Goal: Information Seeking & Learning: Compare options

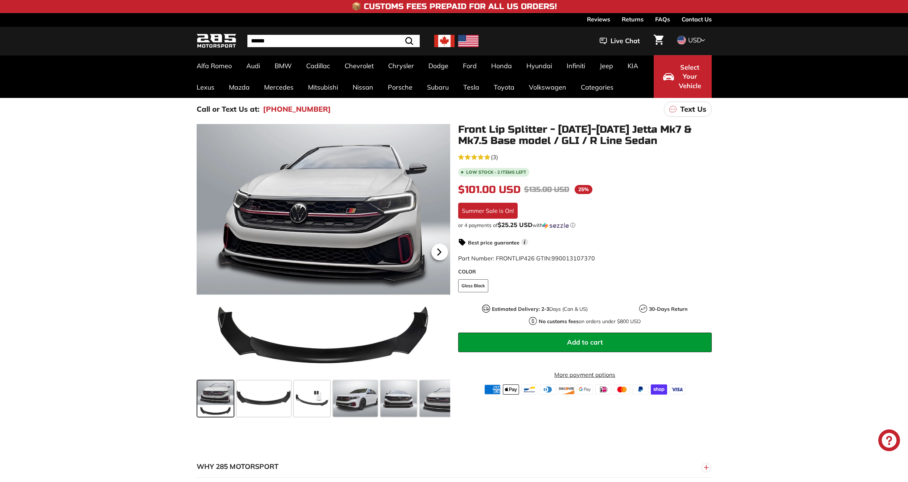
click at [445, 250] on icon at bounding box center [439, 252] width 17 height 17
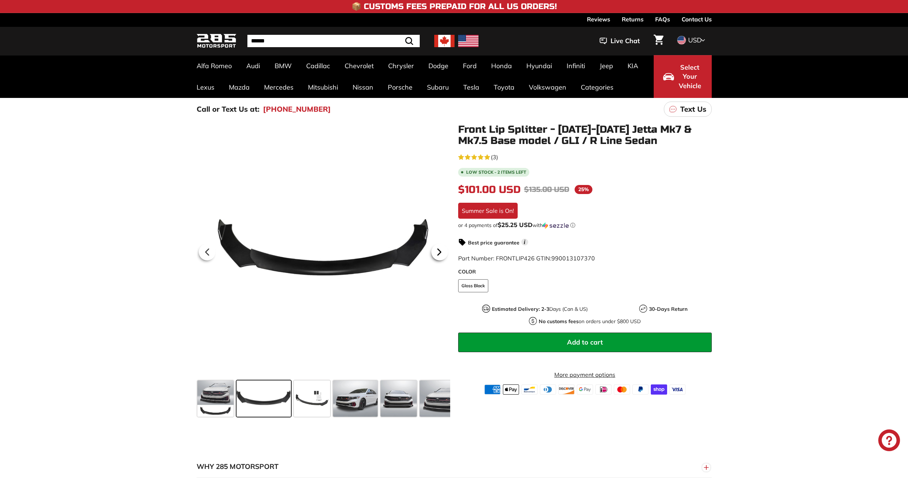
click at [445, 250] on icon at bounding box center [439, 252] width 17 height 17
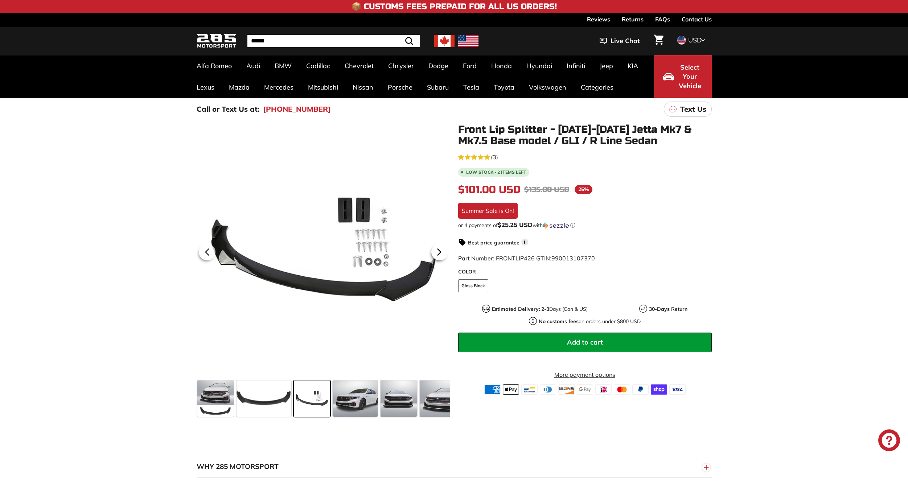
click at [445, 250] on icon at bounding box center [439, 252] width 17 height 17
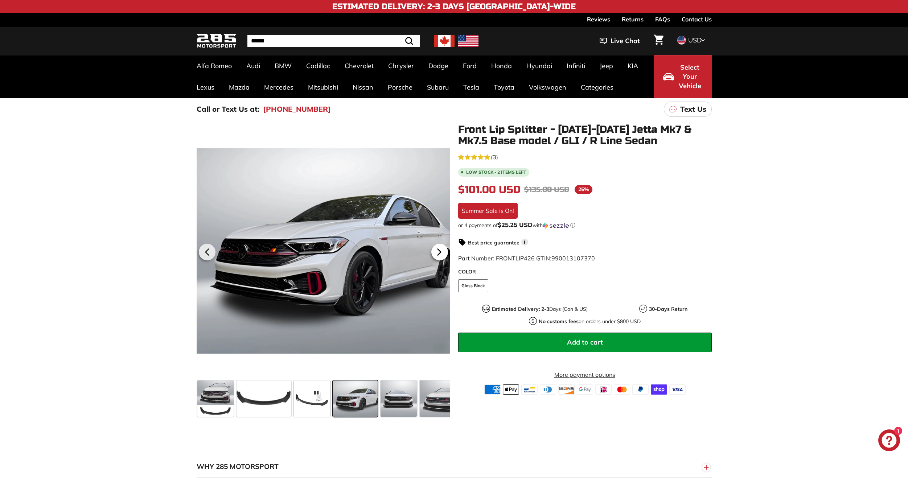
click at [445, 250] on icon at bounding box center [439, 252] width 17 height 17
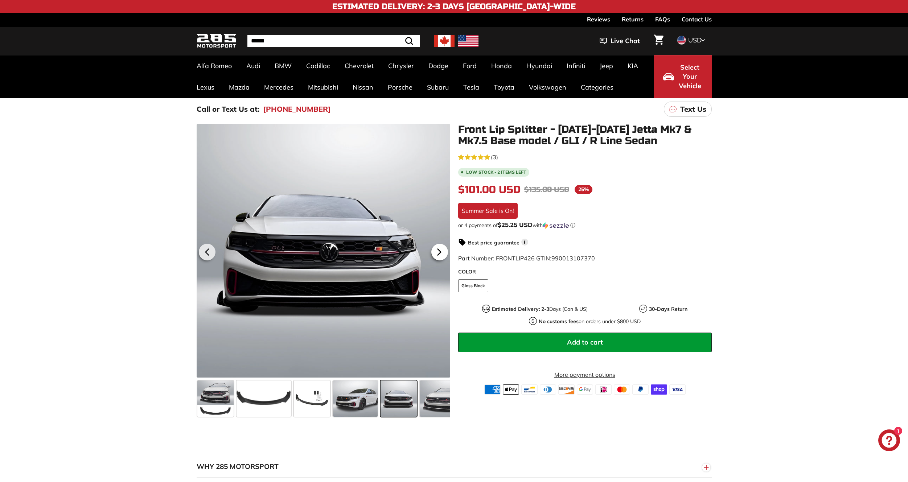
click at [445, 250] on icon at bounding box center [439, 252] width 17 height 17
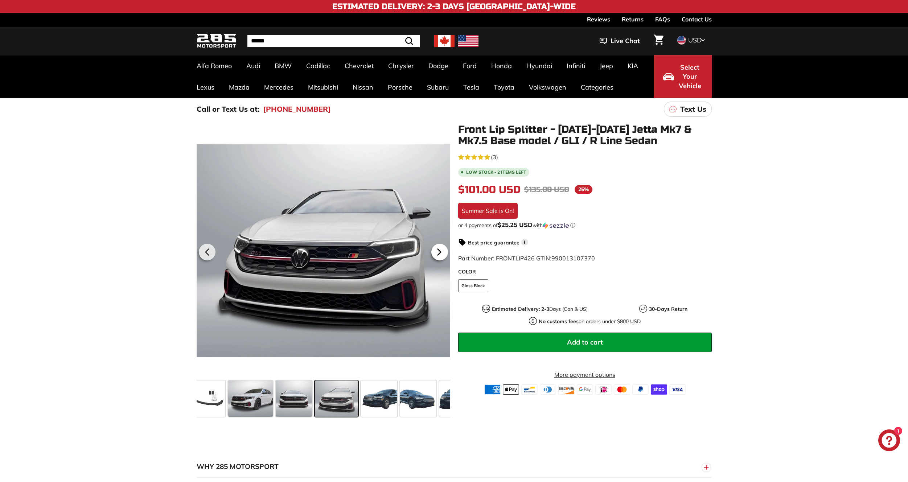
scroll to position [0, 118]
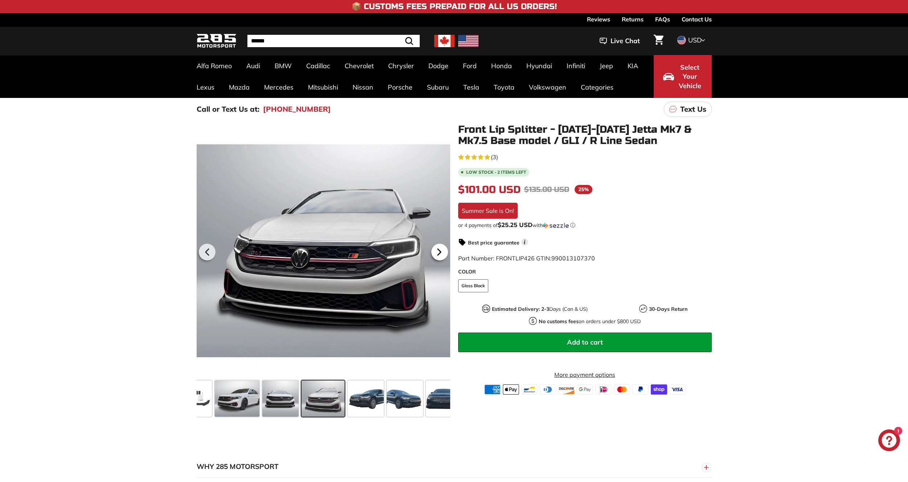
click at [445, 250] on icon at bounding box center [439, 252] width 17 height 17
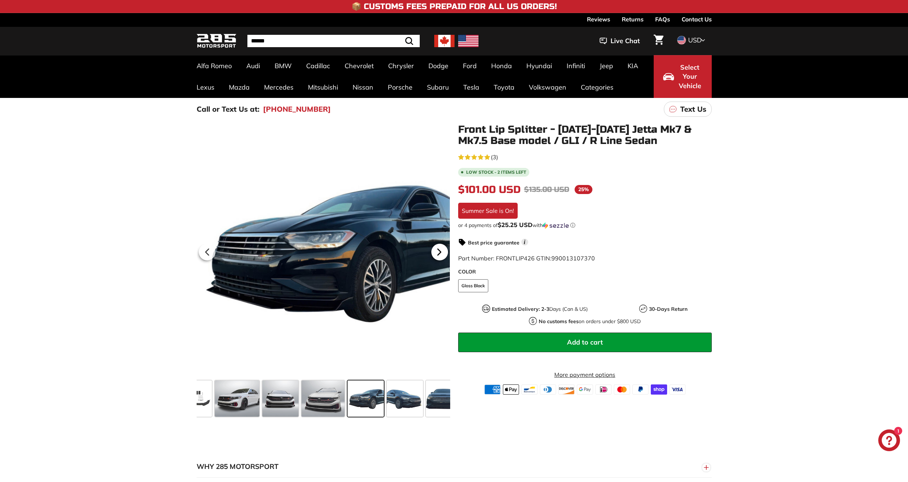
click at [445, 250] on icon at bounding box center [439, 252] width 17 height 17
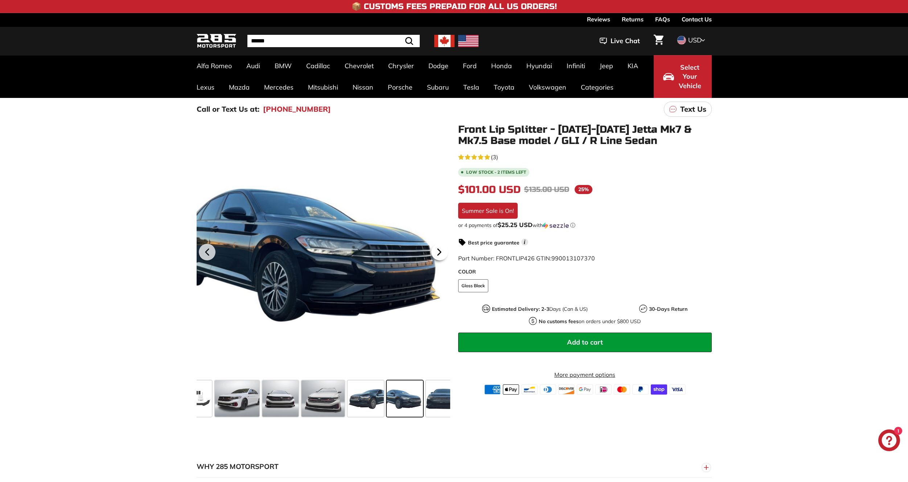
click at [445, 250] on icon at bounding box center [439, 252] width 17 height 17
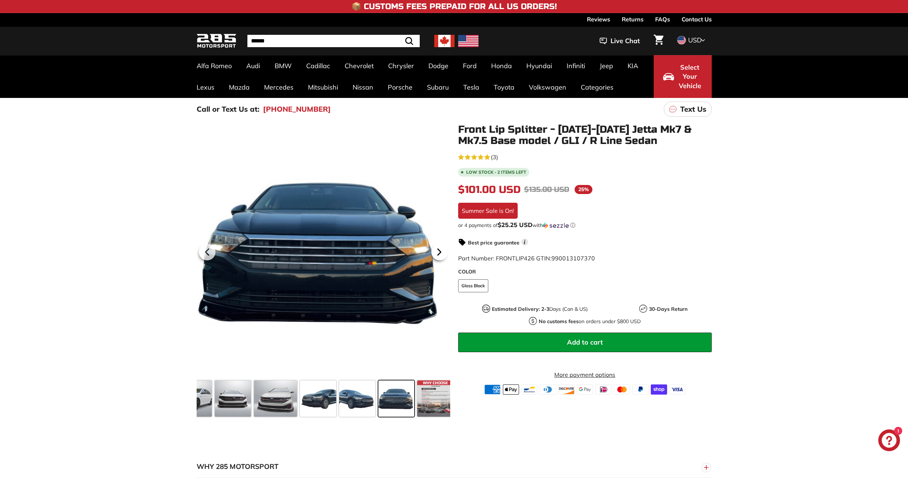
scroll to position [0, 171]
click at [444, 248] on icon at bounding box center [439, 252] width 17 height 17
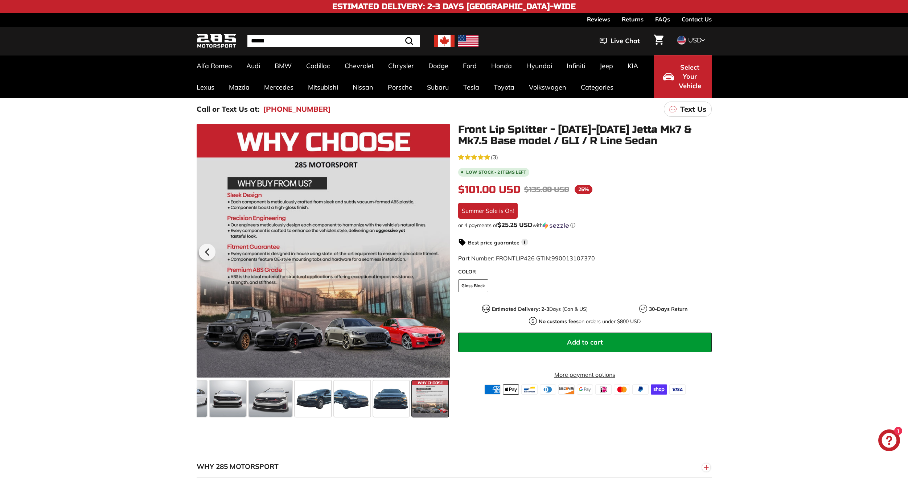
click at [444, 248] on div at bounding box center [324, 251] width 254 height 254
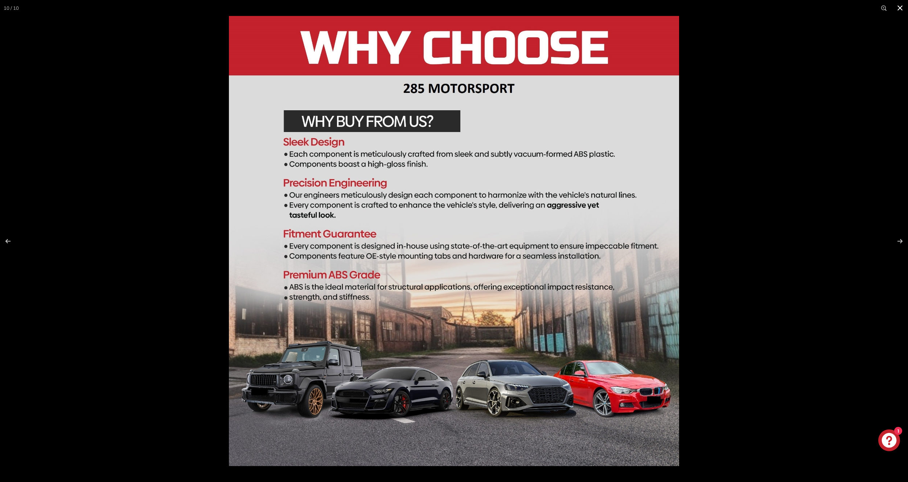
click at [102, 213] on div at bounding box center [454, 241] width 908 height 482
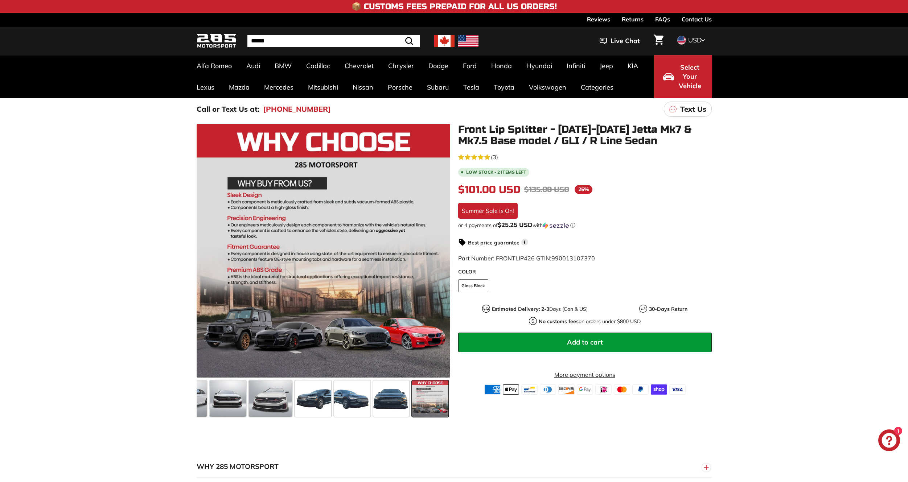
click at [688, 85] on span "Select Your Vehicle" at bounding box center [690, 77] width 25 height 28
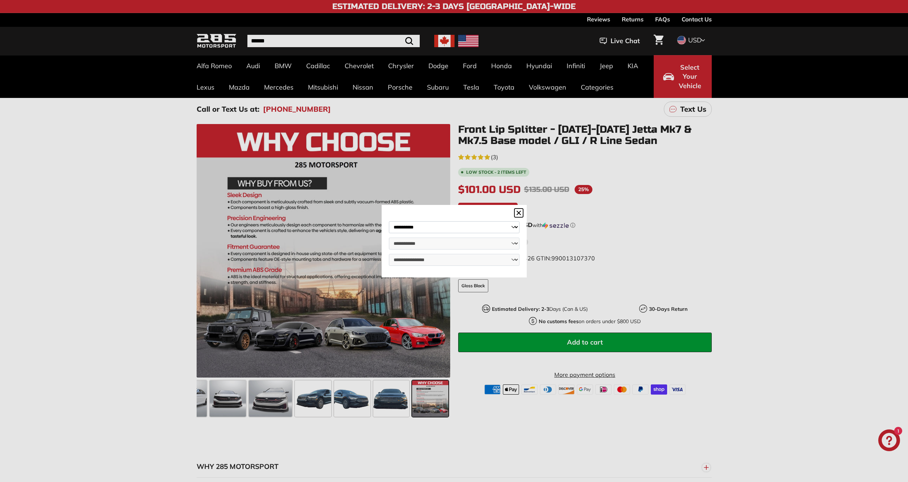
click at [461, 226] on select "**********" at bounding box center [454, 227] width 131 height 12
select select "**********"
click at [389, 221] on select "**********" at bounding box center [454, 227] width 131 height 12
click at [495, 241] on select "**********" at bounding box center [454, 244] width 131 height 12
select select "*****"
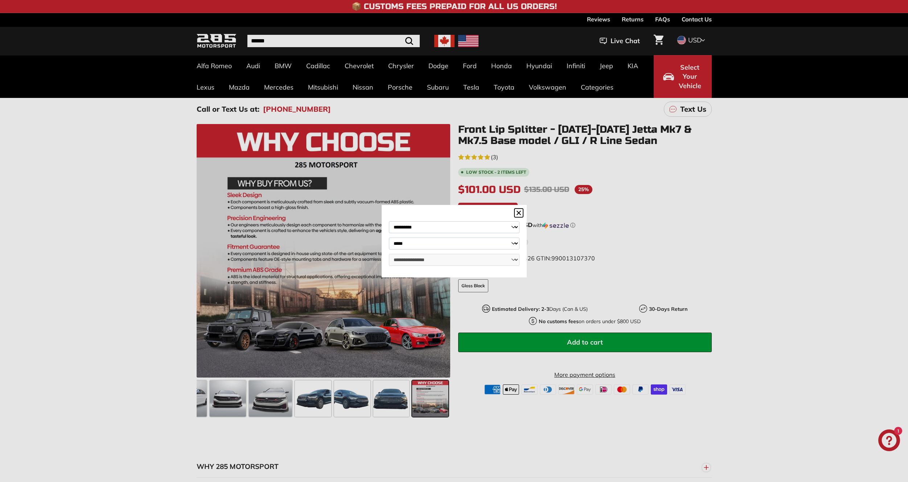
click at [389, 238] on select "**********" at bounding box center [454, 244] width 131 height 12
click at [439, 260] on select "**********" at bounding box center [454, 260] width 131 height 12
select select "**********"
click at [389, 254] on select "**********" at bounding box center [454, 260] width 131 height 12
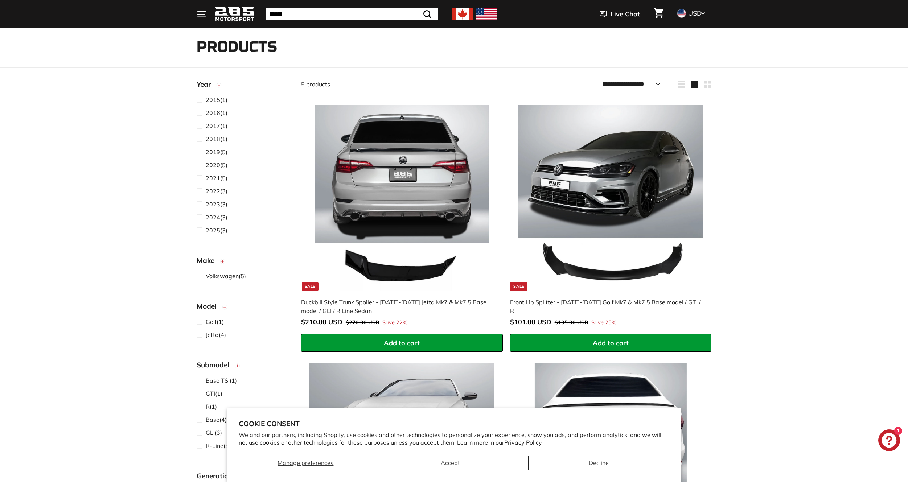
scroll to position [73, 0]
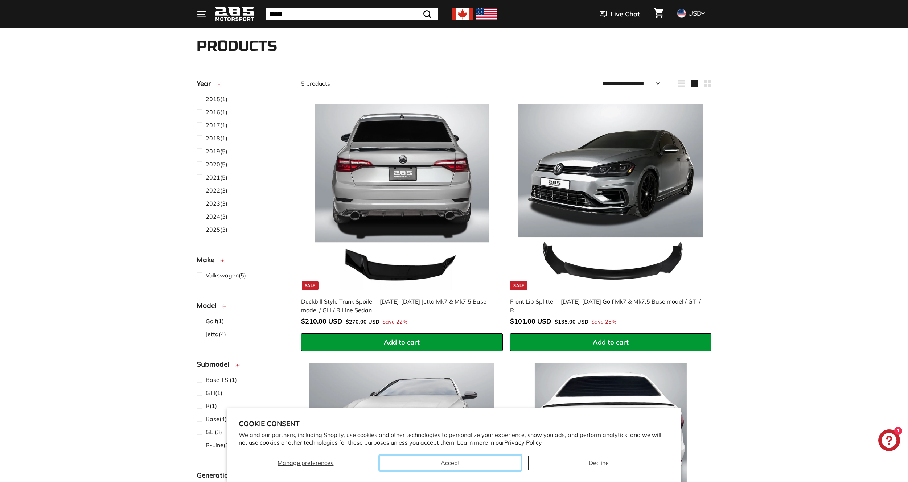
click at [472, 462] on button "Accept" at bounding box center [450, 463] width 141 height 15
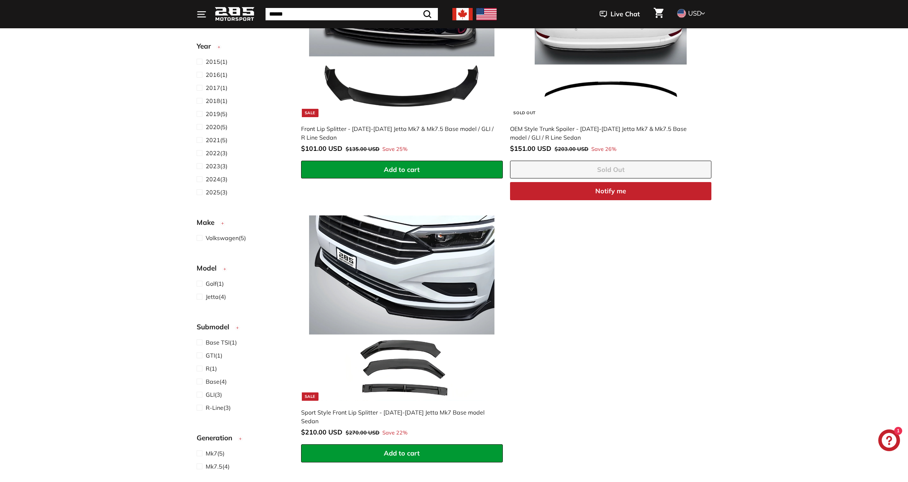
scroll to position [508, 0]
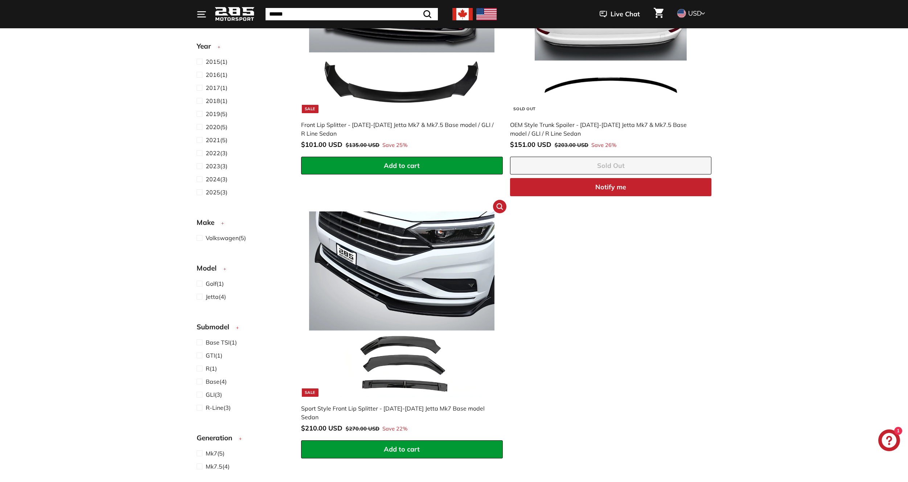
click at [440, 409] on div "Sport Style Front Lip Splitter - [DATE]-[DATE] Jetta Mk7 Base model Sedan" at bounding box center [398, 412] width 194 height 17
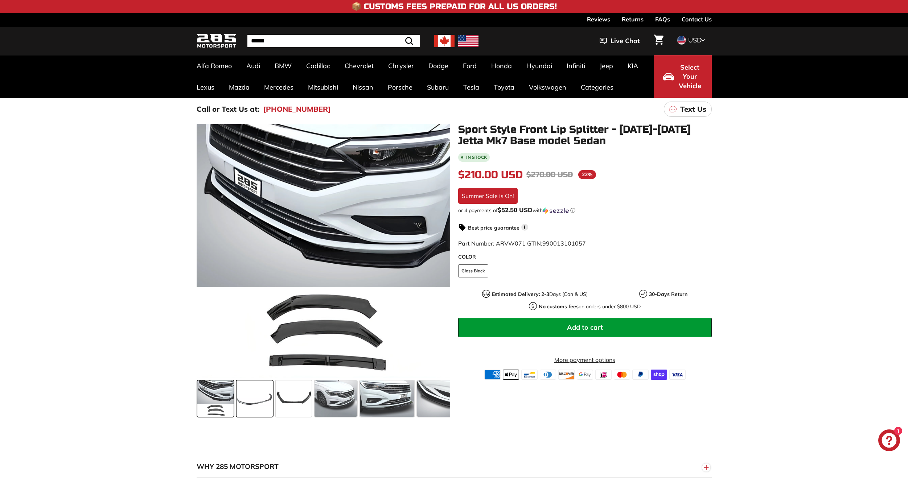
click at [248, 405] on span at bounding box center [255, 399] width 36 height 36
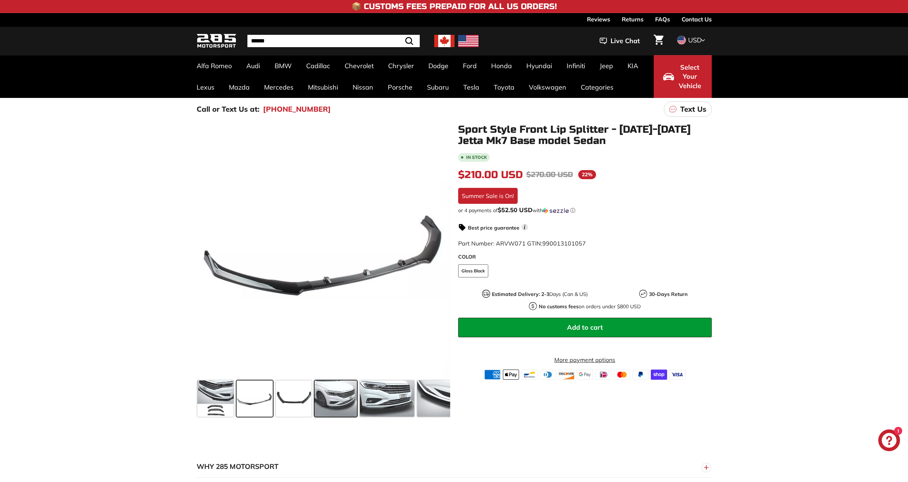
drag, startPoint x: 291, startPoint y: 404, endPoint x: 323, endPoint y: 405, distance: 31.9
click at [301, 404] on span at bounding box center [294, 399] width 36 height 36
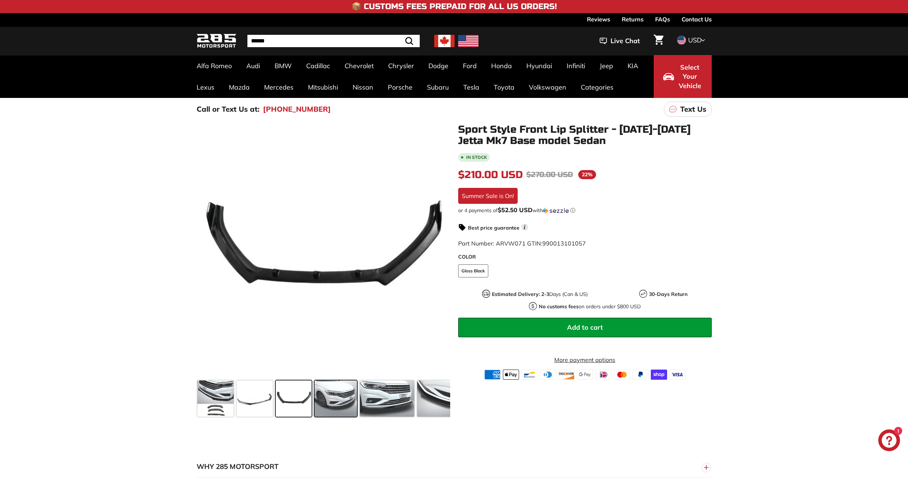
click at [329, 404] on span at bounding box center [335, 399] width 42 height 36
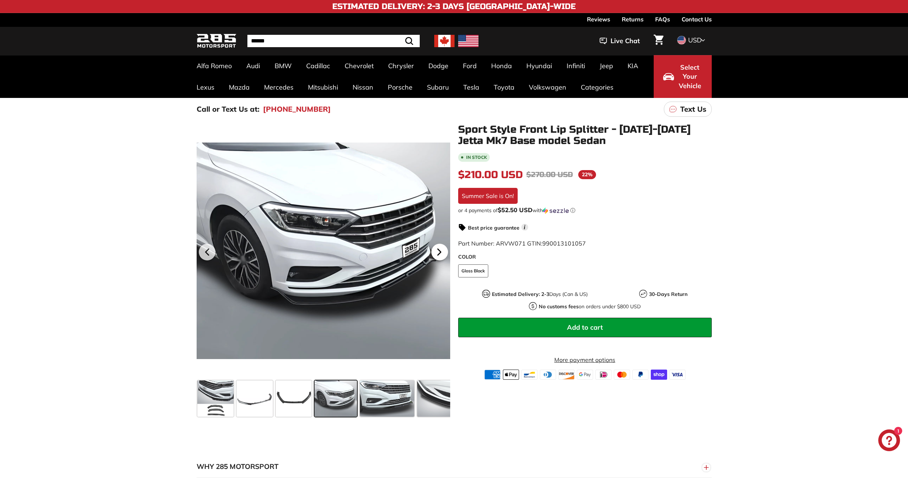
click at [440, 254] on icon at bounding box center [439, 252] width 17 height 17
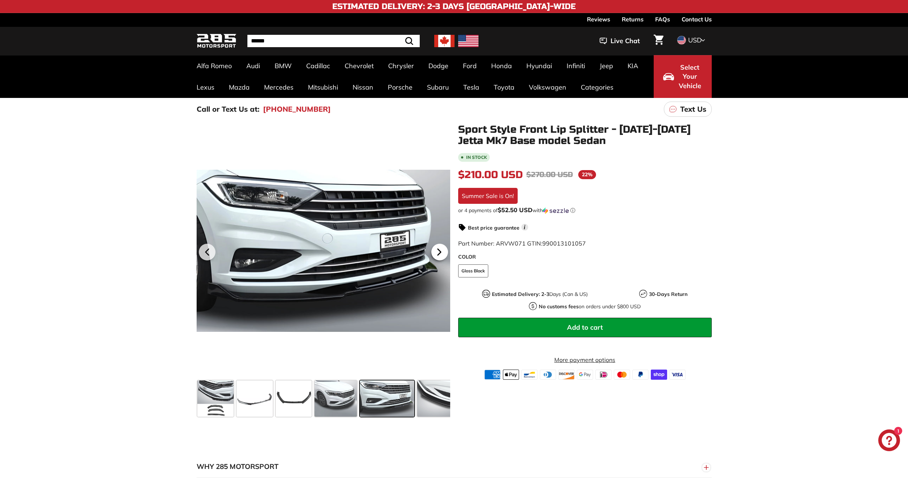
click at [440, 254] on icon at bounding box center [439, 252] width 17 height 17
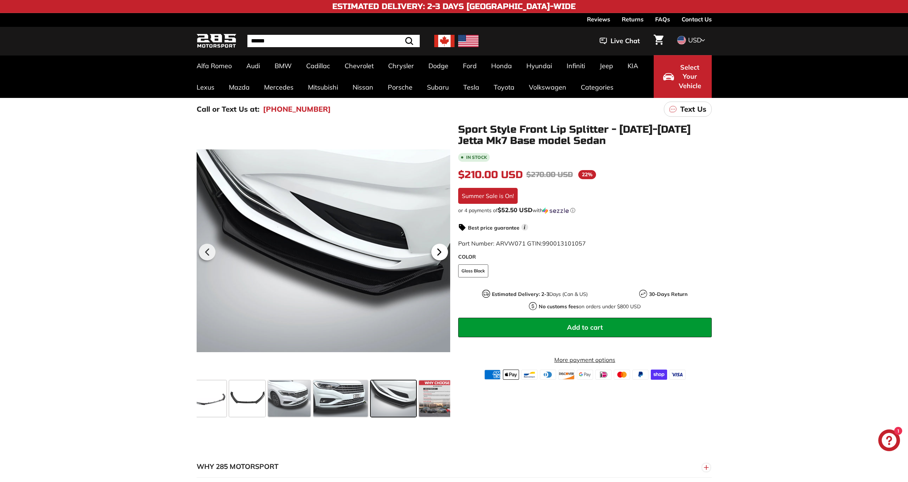
scroll to position [0, 53]
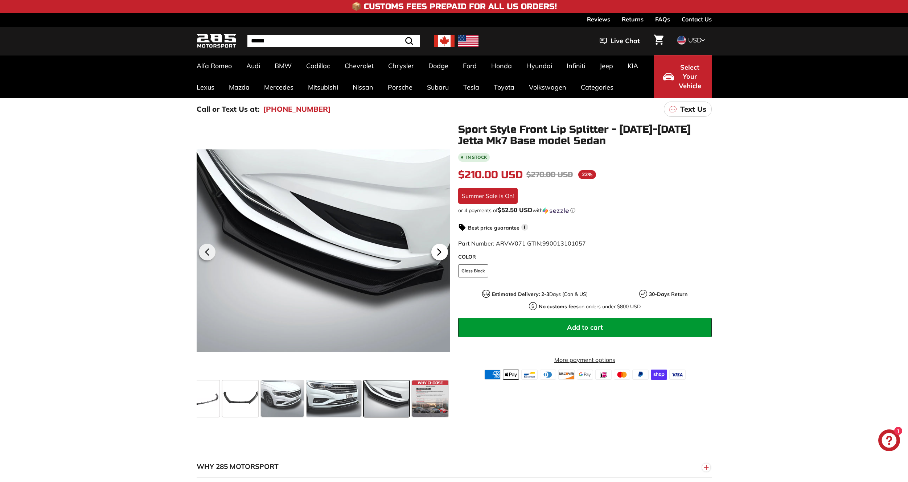
click at [440, 254] on icon at bounding box center [439, 252] width 17 height 17
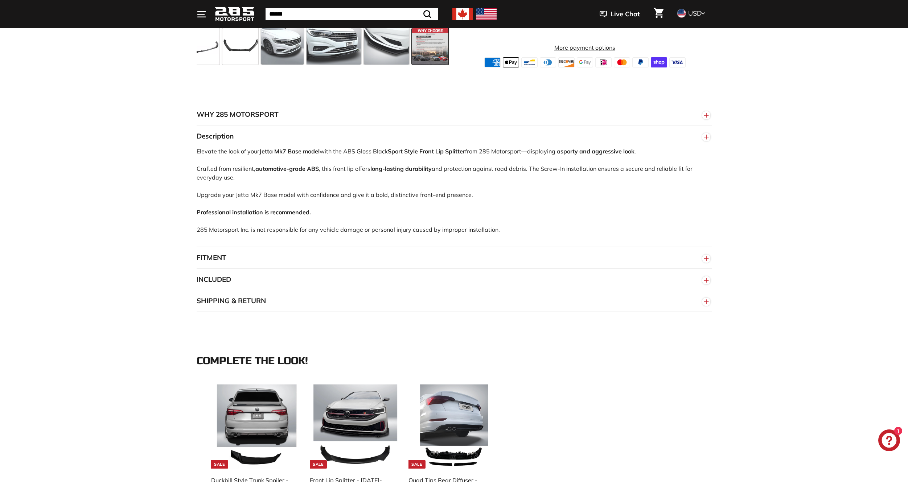
scroll to position [363, 0]
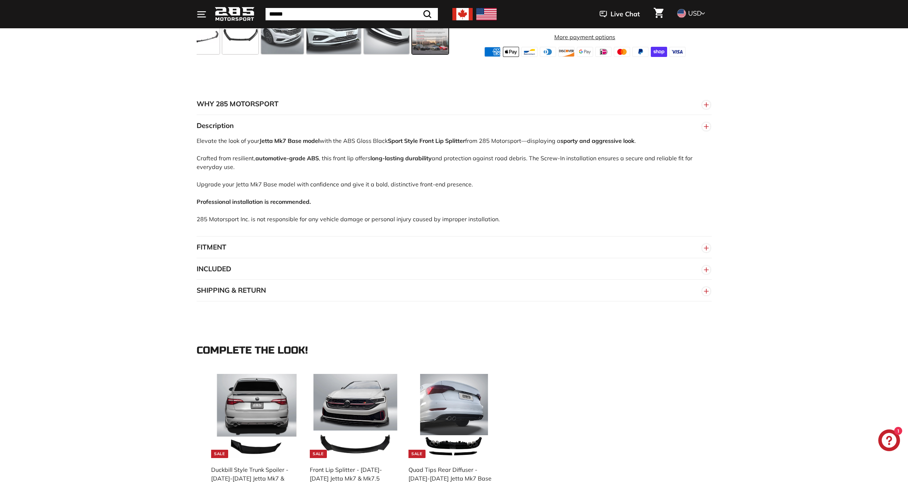
click at [246, 250] on button "FITMENT" at bounding box center [454, 248] width 515 height 22
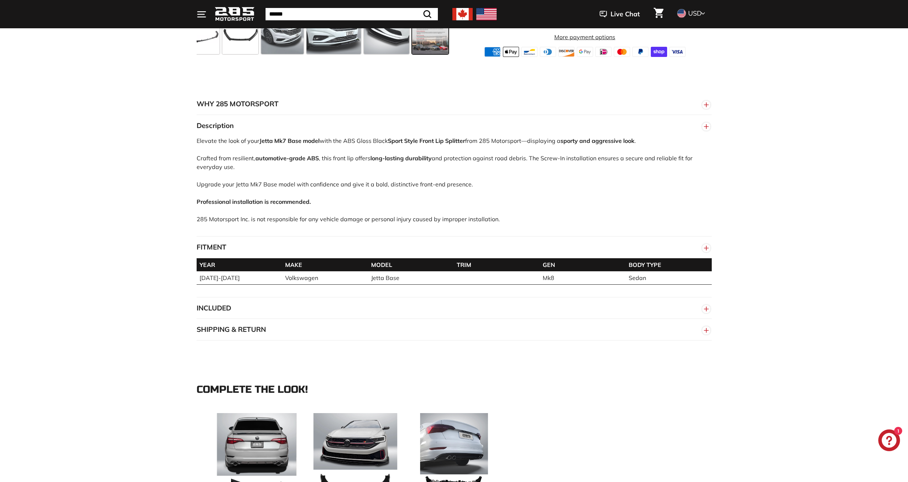
click at [247, 248] on button "FITMENT" at bounding box center [454, 248] width 515 height 22
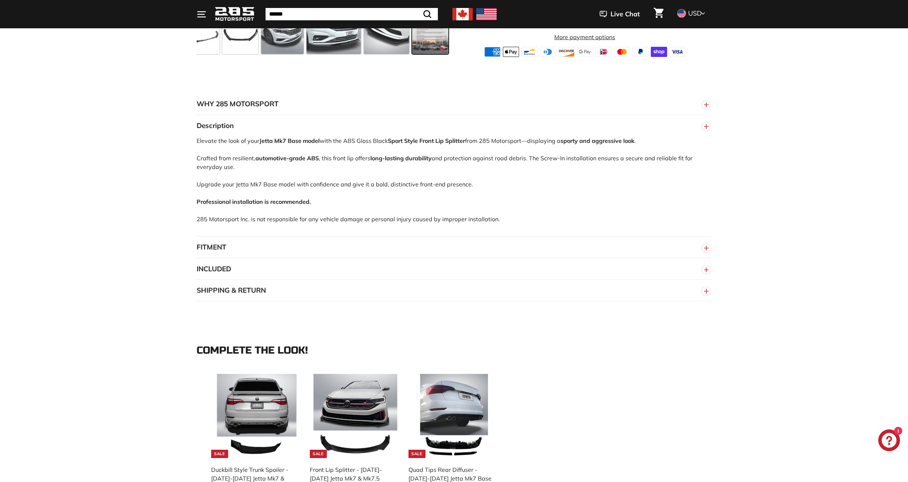
click at [246, 263] on button "INCLUDED" at bounding box center [454, 269] width 515 height 22
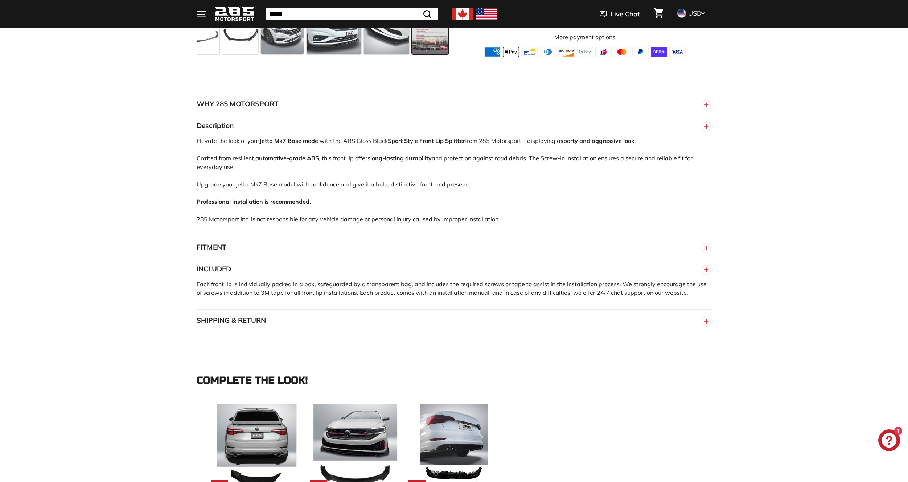
click at [597, 275] on button "INCLUDED" at bounding box center [454, 269] width 515 height 22
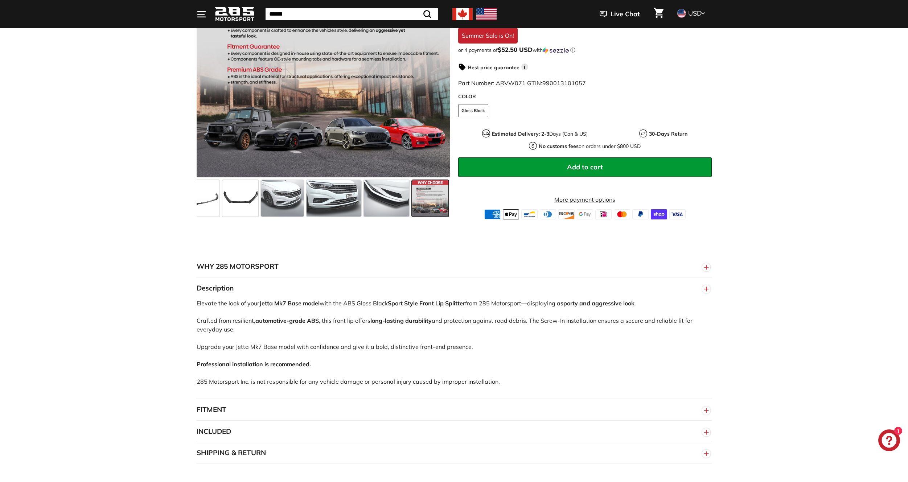
scroll to position [0, 0]
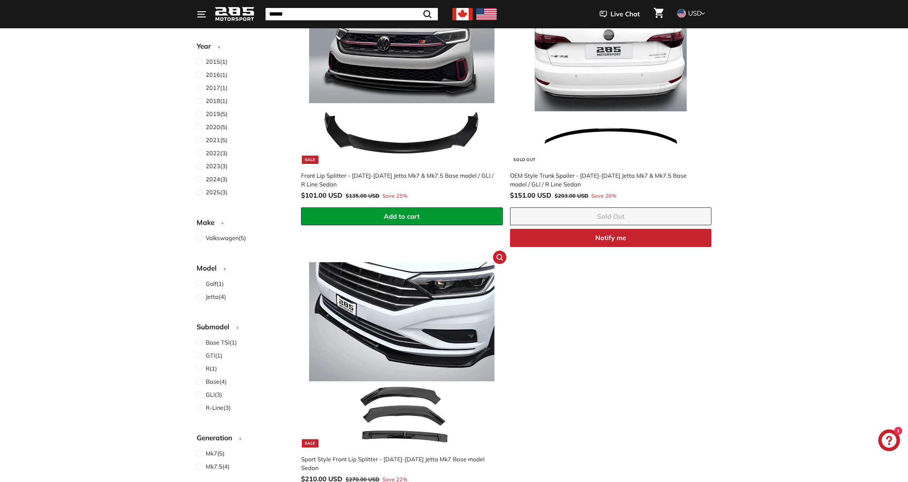
scroll to position [503, 0]
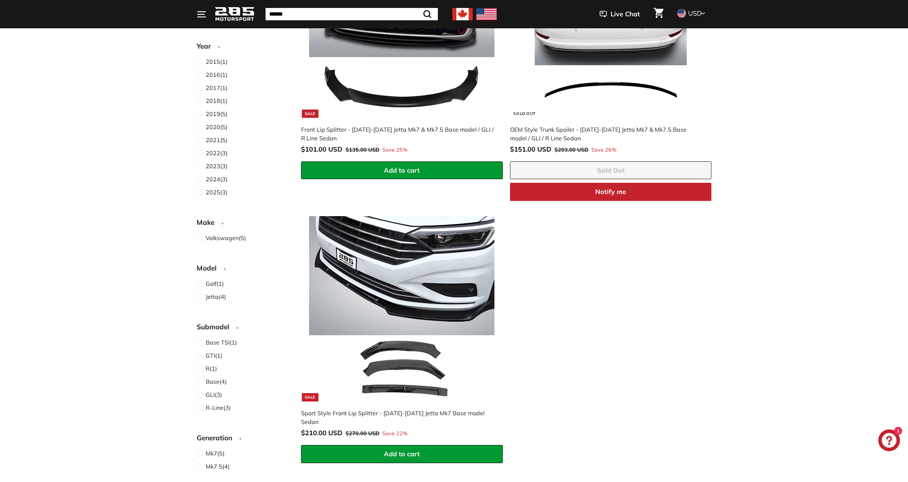
click at [420, 127] on div "Front Lip Splitter - [DATE]-[DATE] Jetta Mk7 & Mk7.5 Base model / GLI / R Line …" at bounding box center [398, 133] width 194 height 17
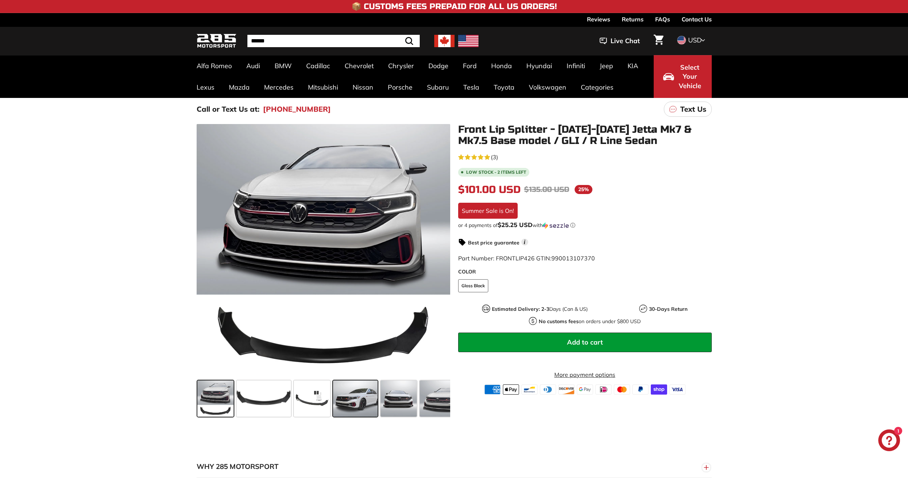
click at [367, 408] on span at bounding box center [355, 399] width 45 height 36
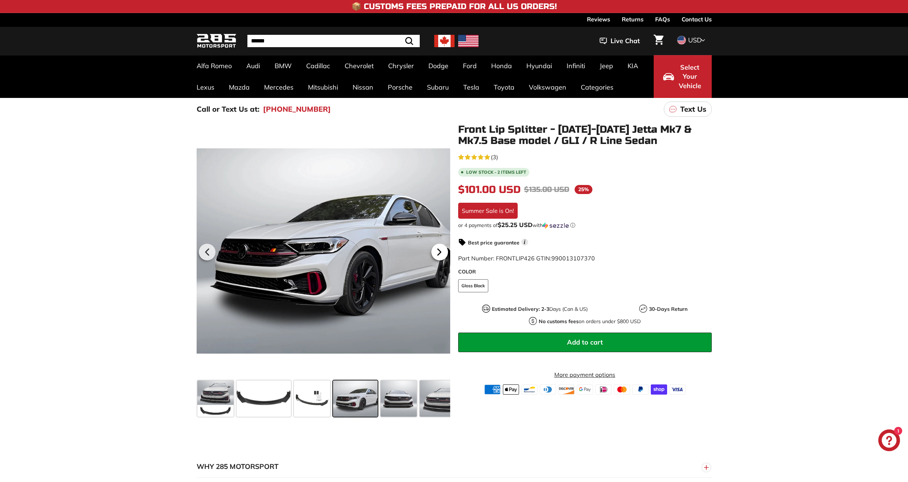
click at [441, 255] on icon at bounding box center [439, 252] width 17 height 17
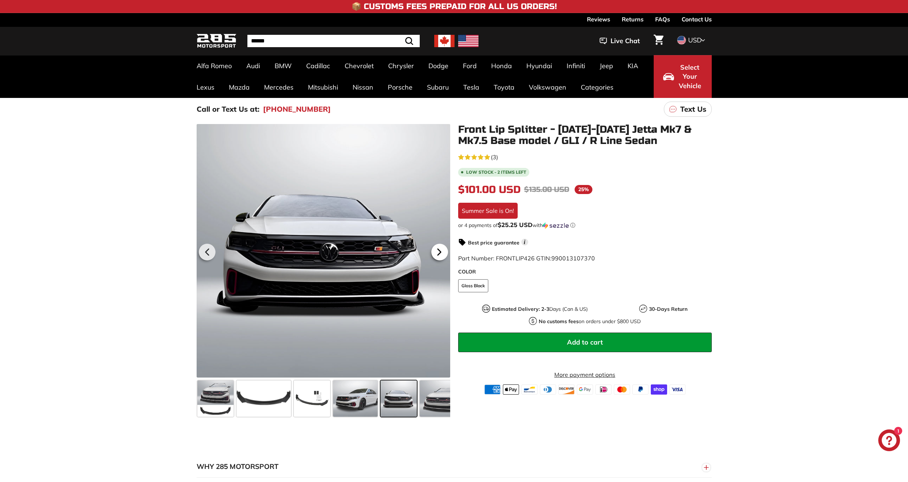
click at [441, 255] on icon at bounding box center [439, 252] width 17 height 17
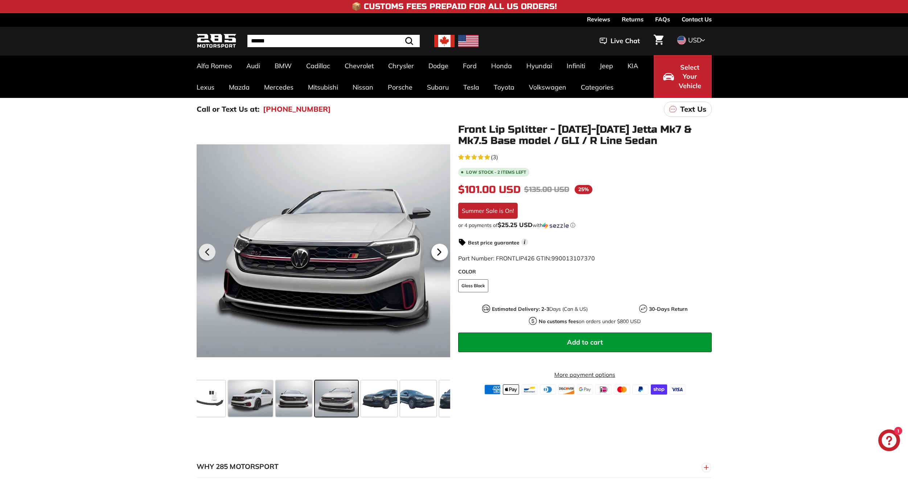
scroll to position [0, 118]
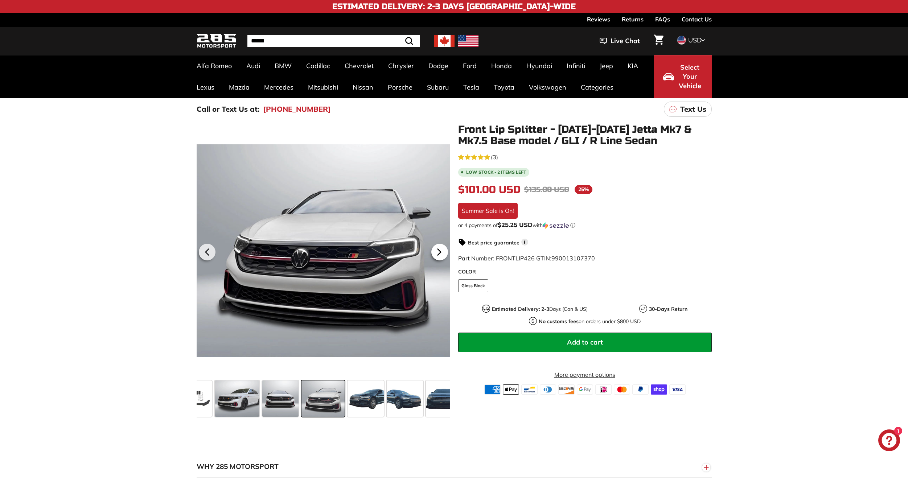
click at [441, 255] on icon at bounding box center [439, 252] width 17 height 17
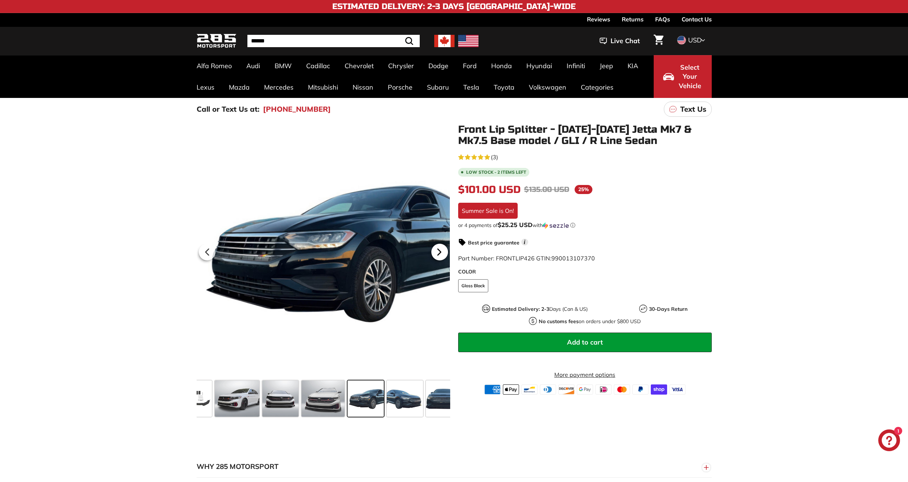
click at [441, 255] on icon at bounding box center [439, 252] width 17 height 17
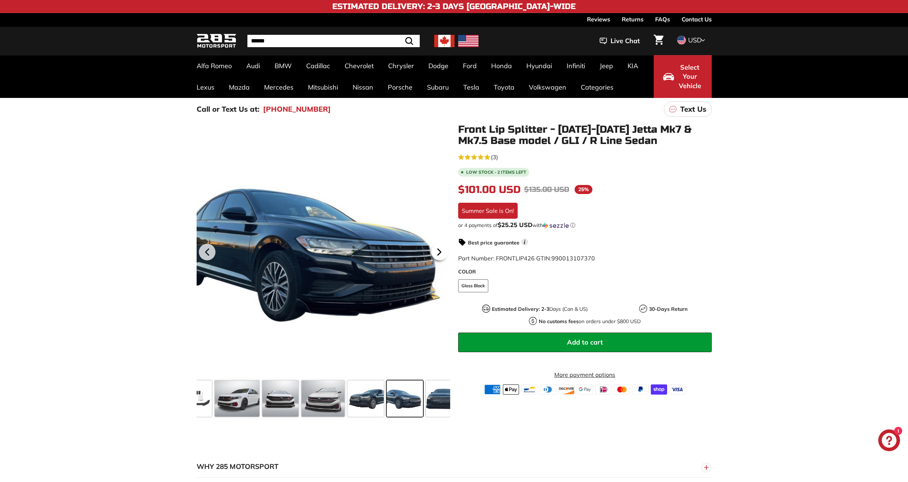
click at [441, 255] on icon at bounding box center [439, 252] width 17 height 17
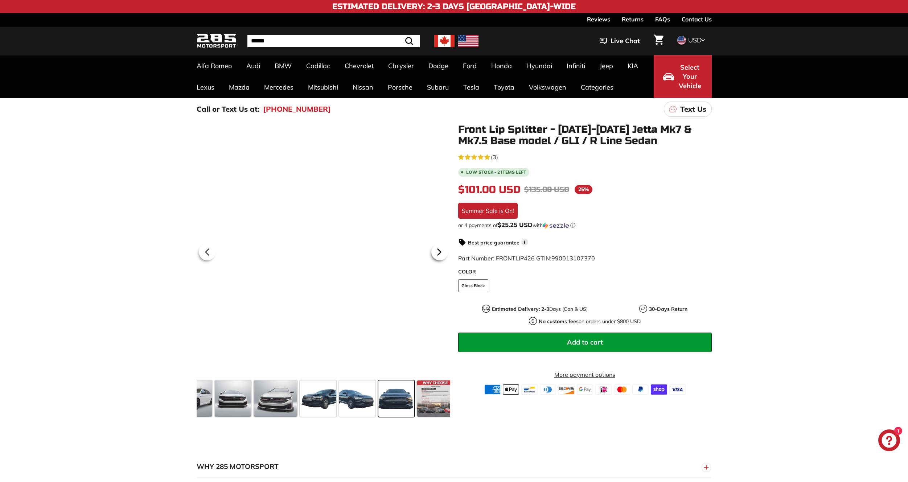
scroll to position [0, 171]
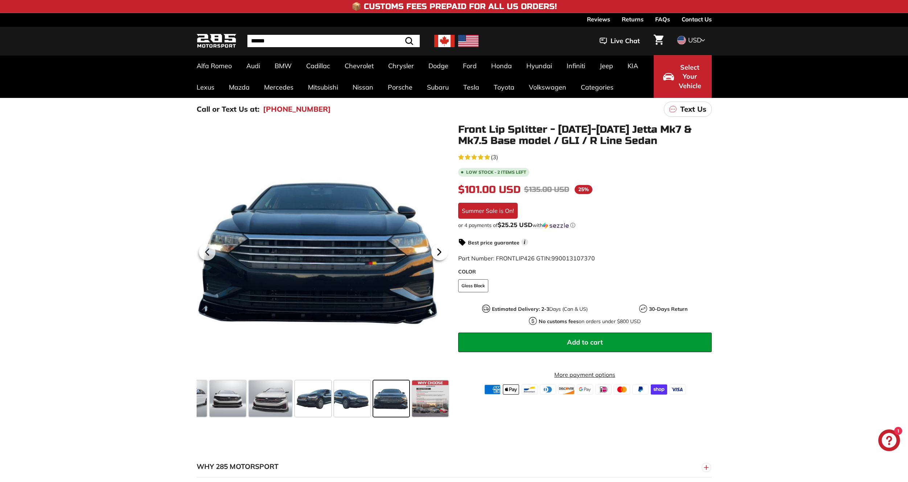
click at [441, 255] on icon at bounding box center [439, 252] width 17 height 17
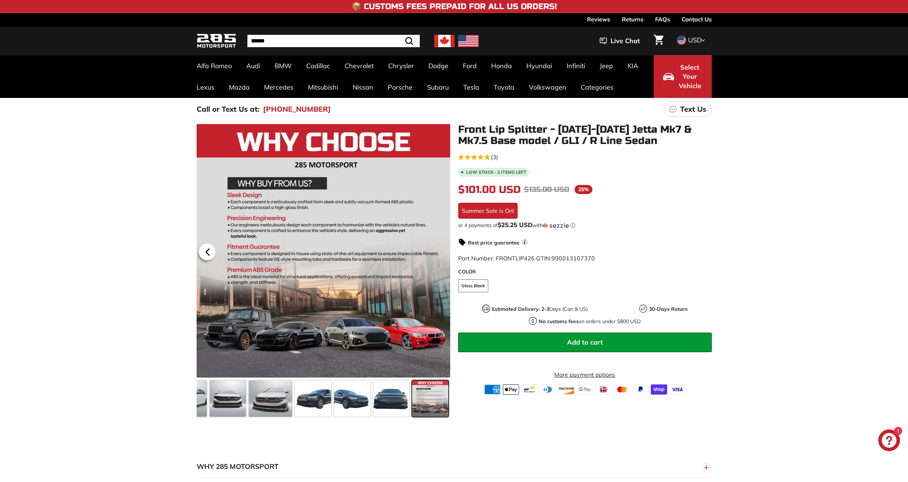
click at [204, 250] on icon at bounding box center [207, 252] width 17 height 17
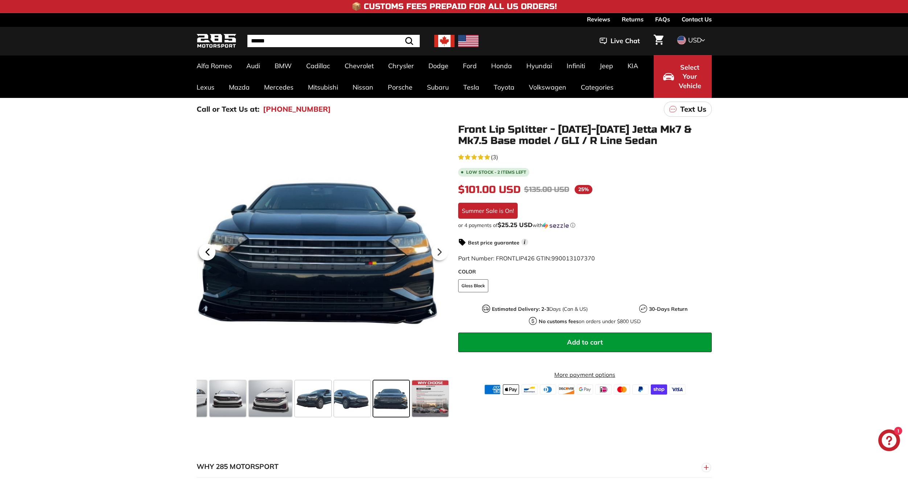
click at [204, 250] on icon at bounding box center [207, 252] width 17 height 17
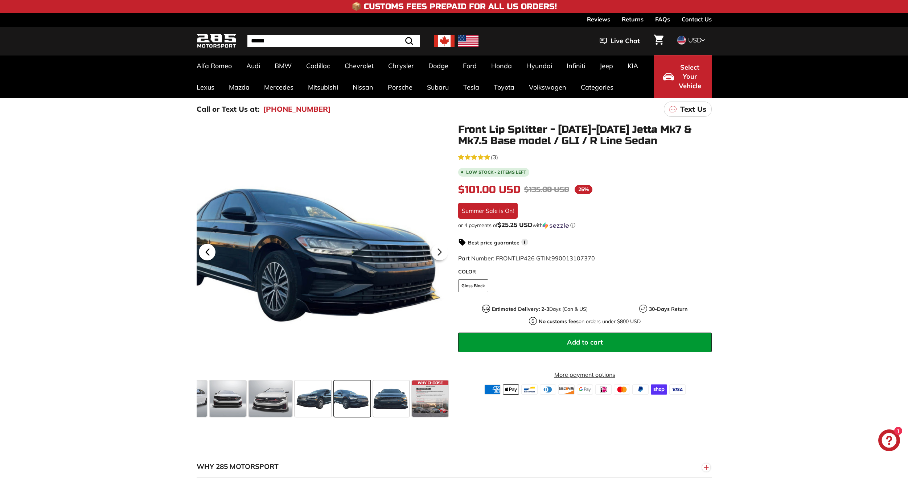
click at [204, 250] on icon at bounding box center [207, 252] width 17 height 17
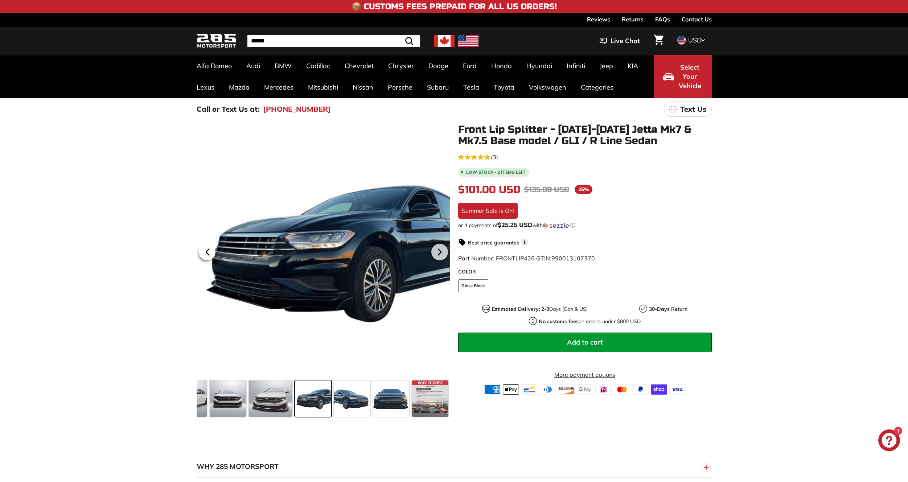
click at [204, 250] on icon at bounding box center [207, 252] width 17 height 17
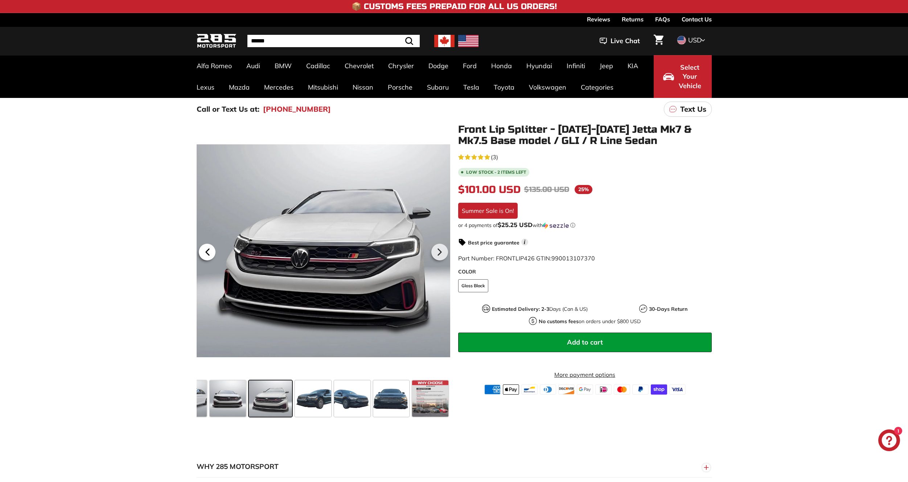
click at [204, 250] on icon at bounding box center [207, 252] width 17 height 17
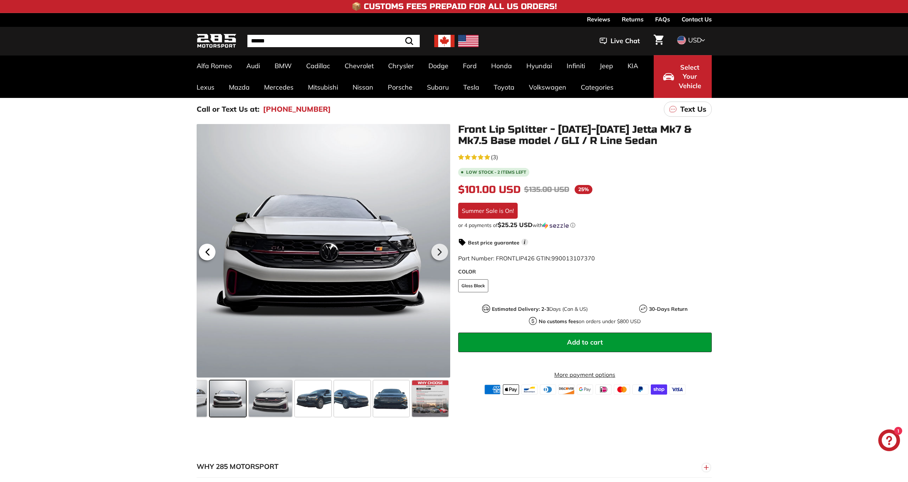
click at [204, 250] on icon at bounding box center [207, 252] width 17 height 17
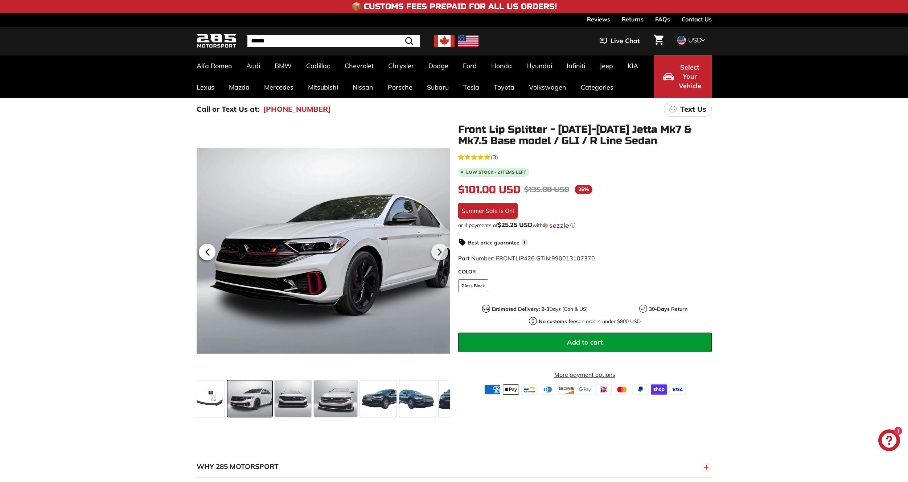
scroll to position [0, 32]
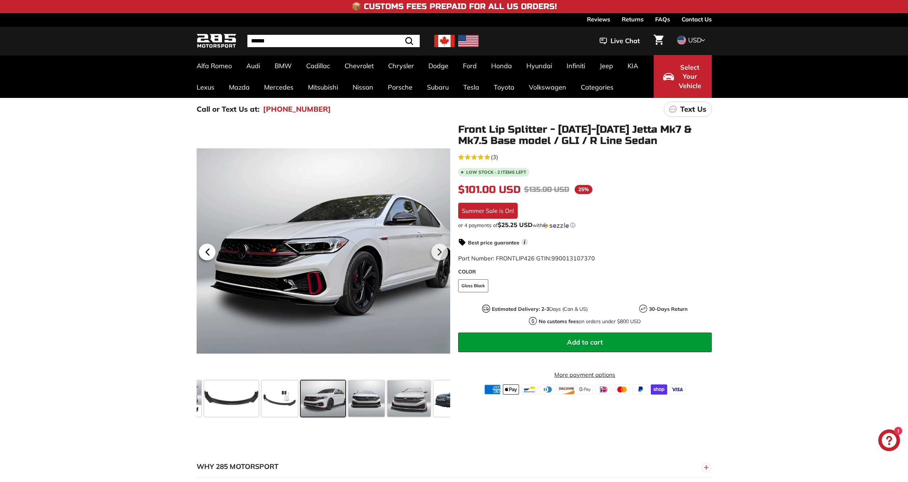
click at [204, 250] on icon at bounding box center [207, 252] width 17 height 17
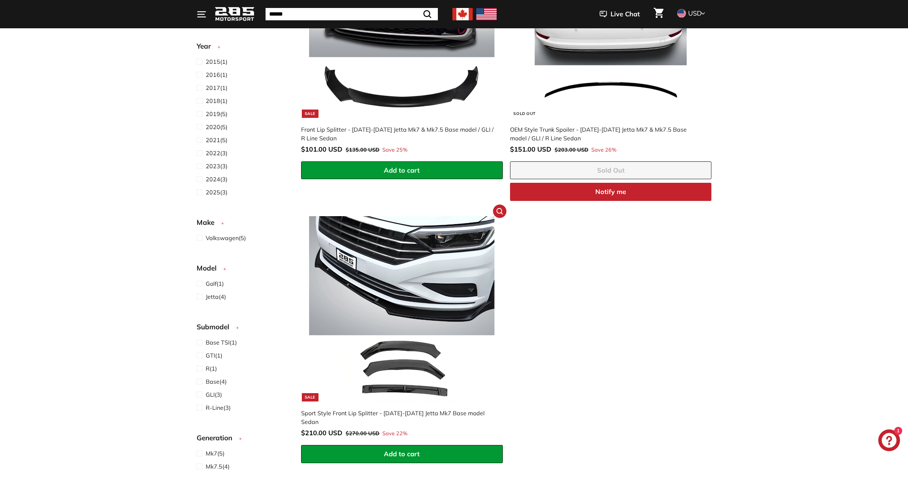
click at [392, 415] on div "Sport Style Front Lip Splitter - [DATE]-[DATE] Jetta Mk7 Base model Sedan" at bounding box center [398, 417] width 194 height 17
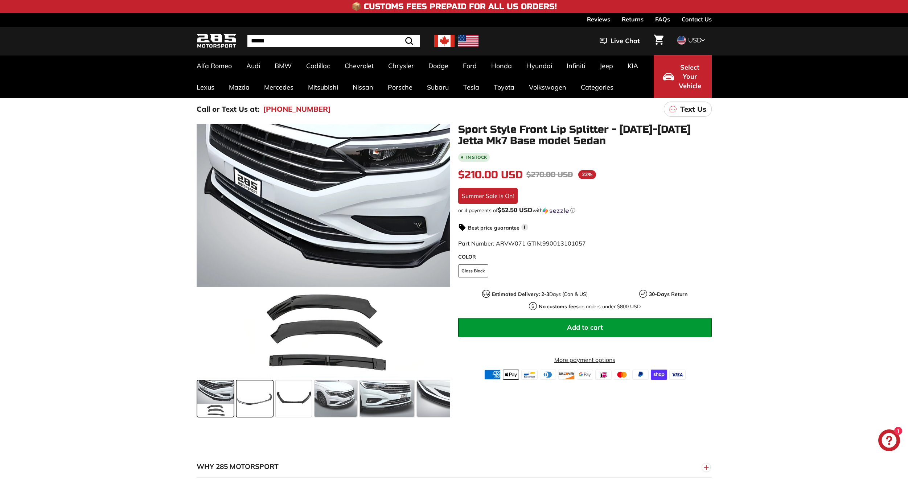
click at [259, 394] on span at bounding box center [255, 399] width 36 height 36
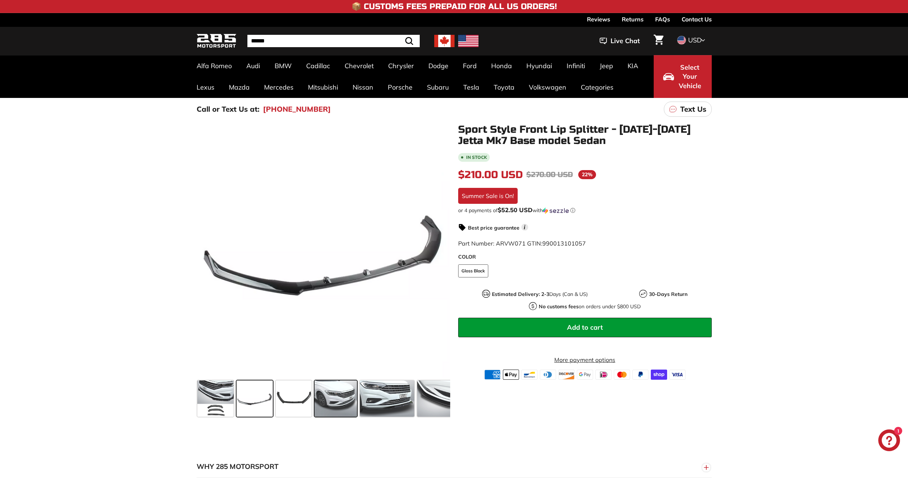
click at [322, 402] on span at bounding box center [335, 399] width 42 height 36
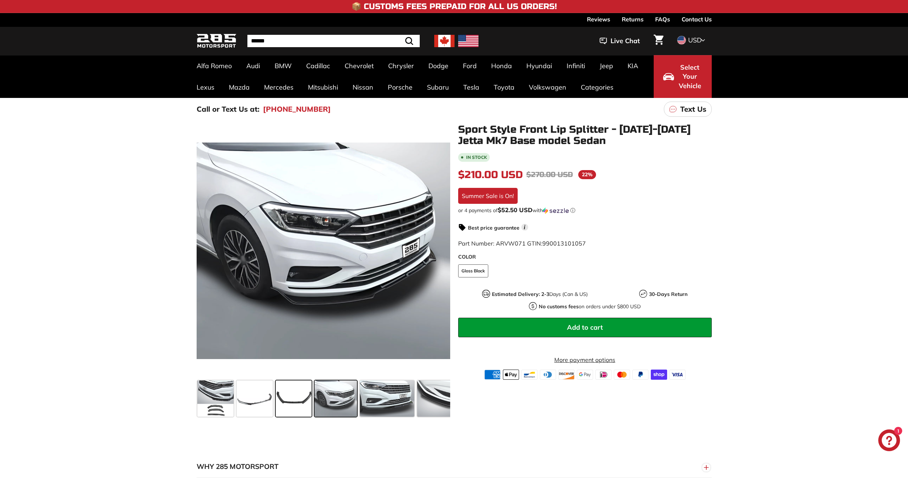
click at [294, 400] on span at bounding box center [294, 399] width 36 height 36
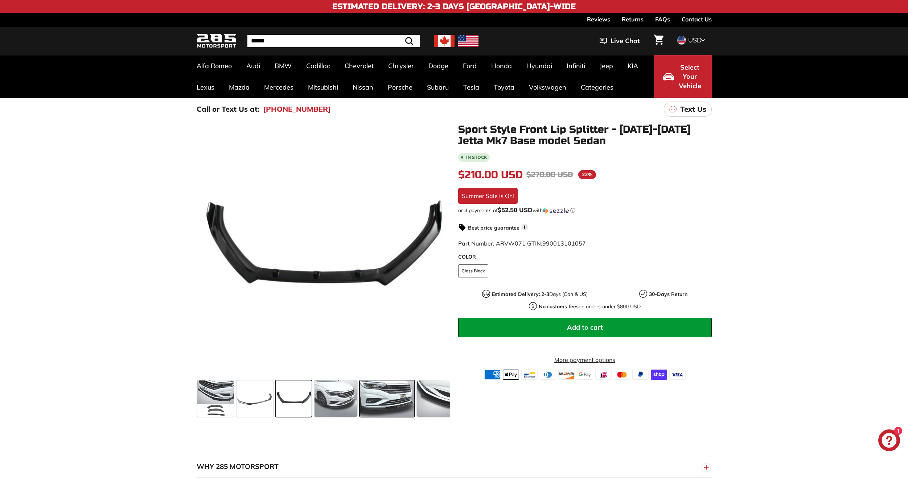
click at [371, 410] on span at bounding box center [387, 399] width 54 height 36
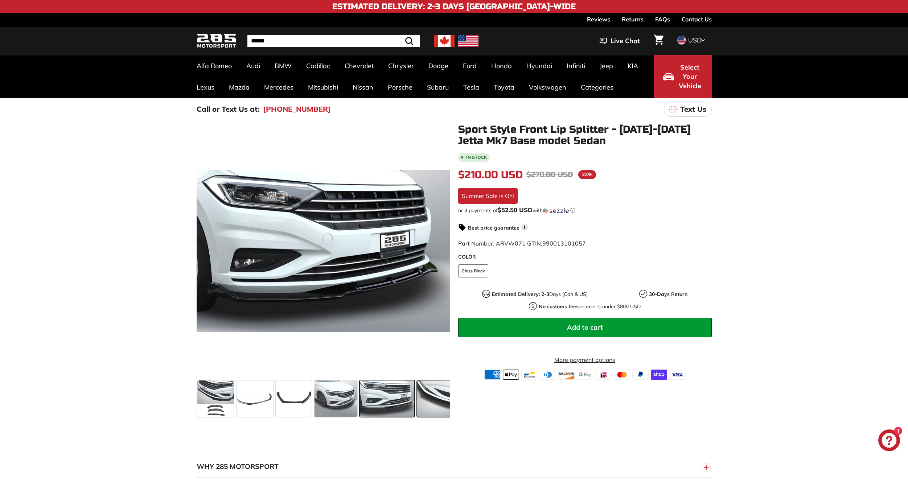
click at [439, 397] on span at bounding box center [439, 399] width 45 height 36
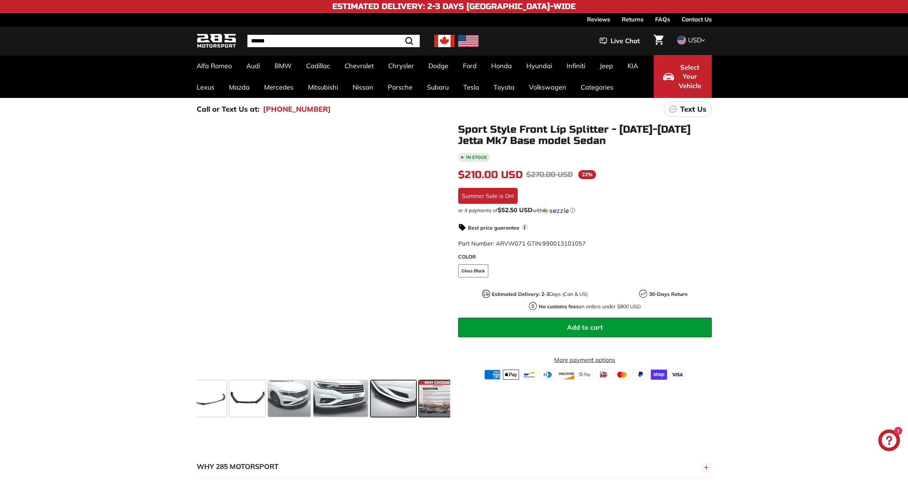
scroll to position [0, 53]
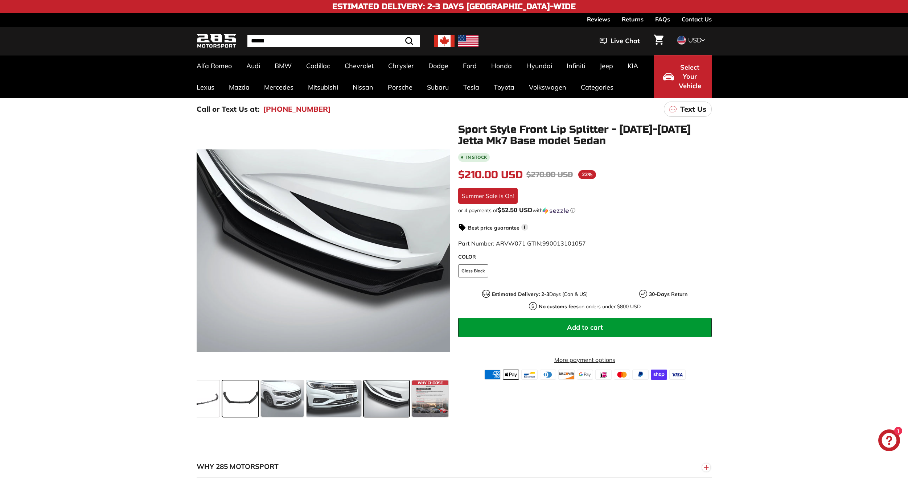
click at [237, 401] on span at bounding box center [240, 399] width 36 height 36
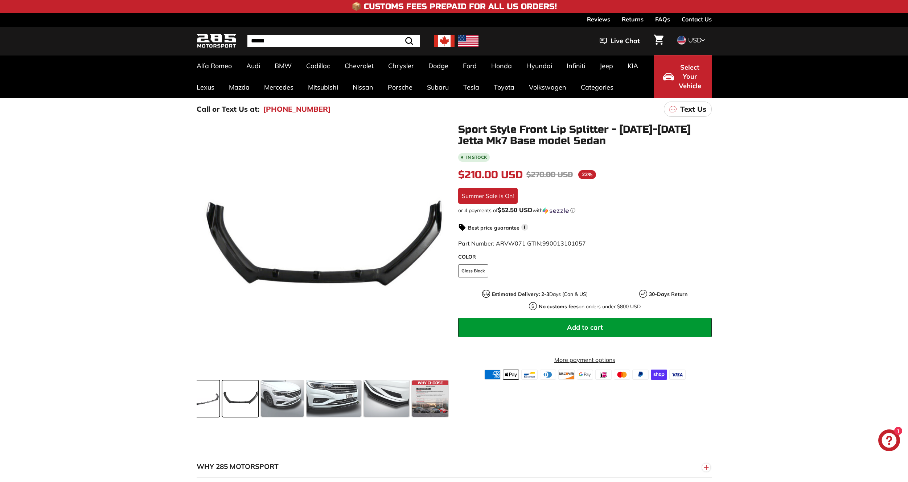
click at [213, 397] on span at bounding box center [201, 399] width 36 height 36
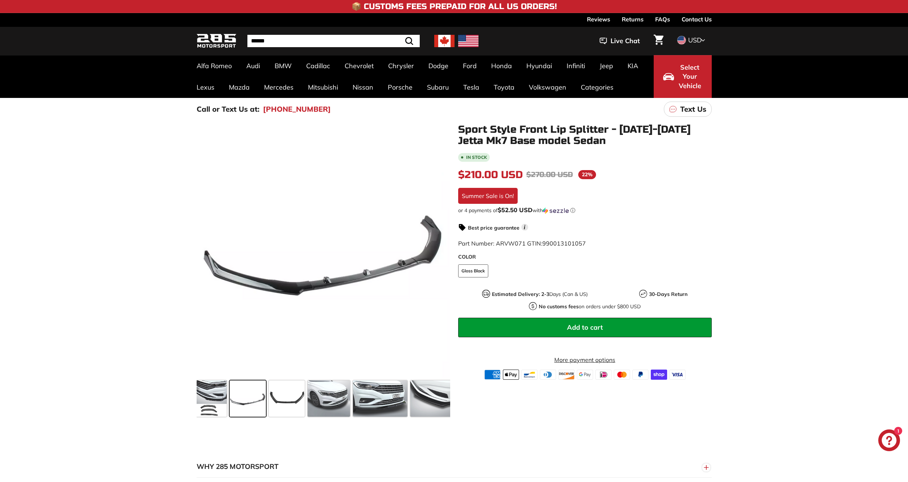
scroll to position [0, 0]
click at [231, 405] on span at bounding box center [215, 399] width 36 height 36
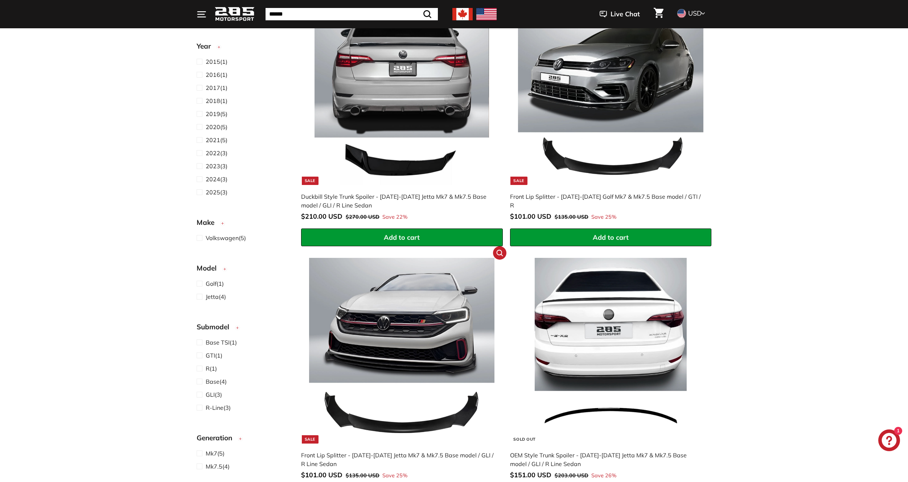
scroll to position [177, 0]
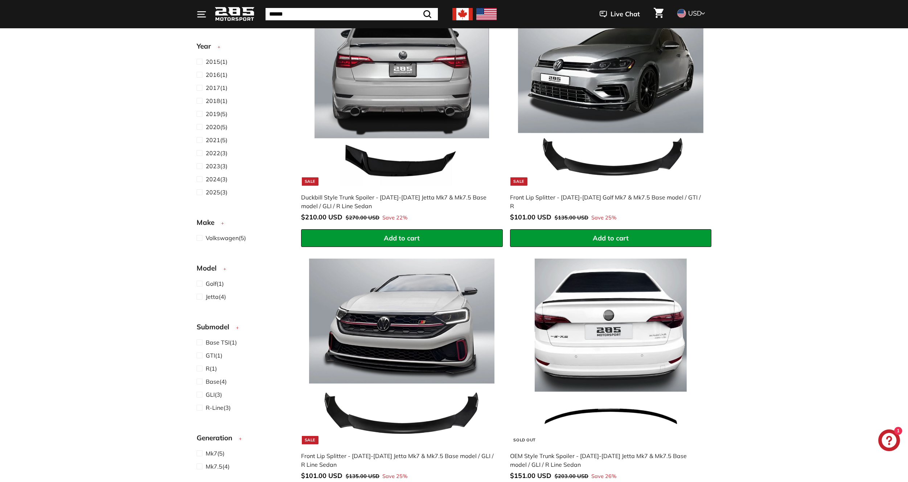
click at [428, 201] on div "Duckbill Style Trunk Spoiler - [DATE]-[DATE] Jetta Mk7 & Mk7.5 Base model / GLI…" at bounding box center [398, 201] width 194 height 17
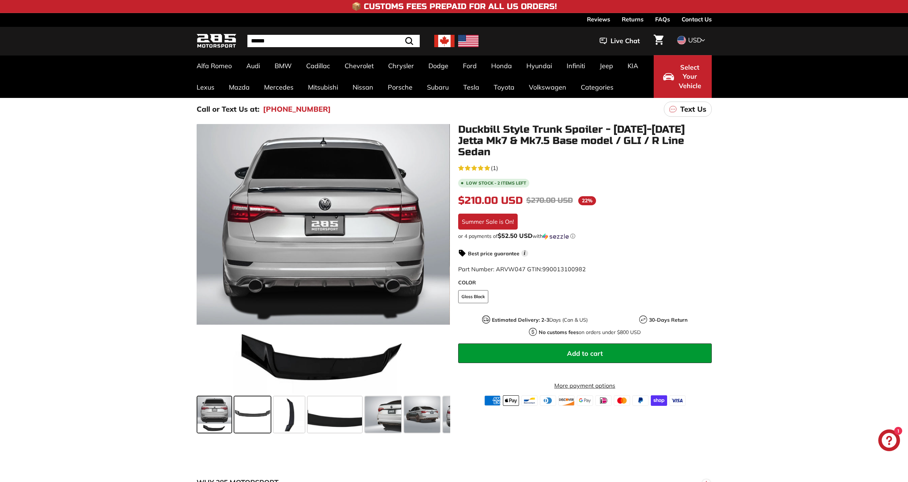
click at [260, 423] on span at bounding box center [252, 414] width 36 height 36
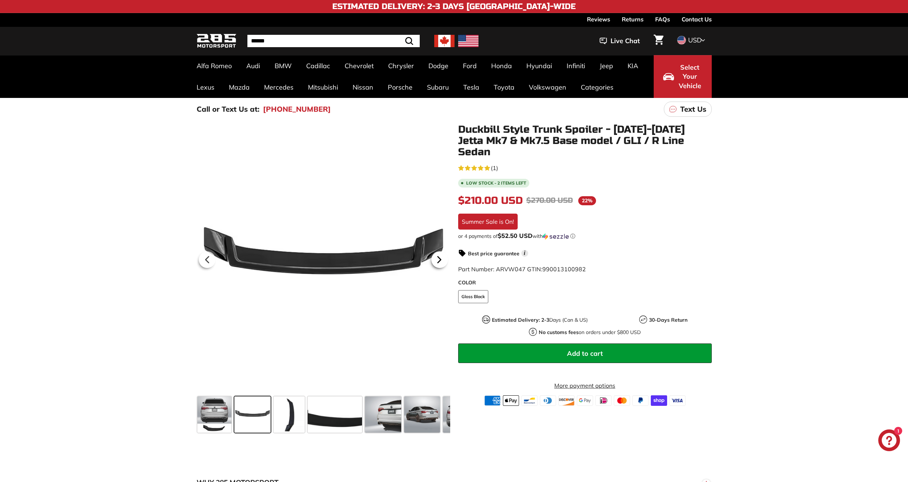
click at [441, 258] on icon at bounding box center [439, 259] width 17 height 17
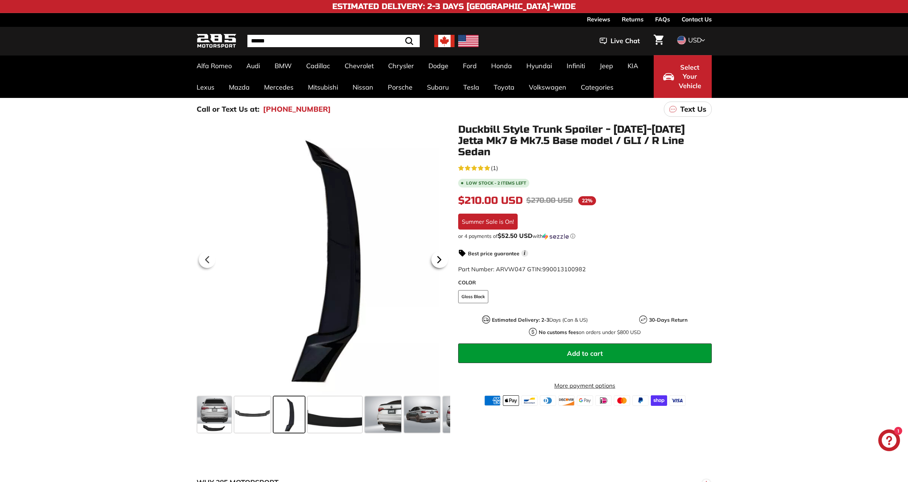
click at [444, 258] on icon at bounding box center [439, 259] width 17 height 17
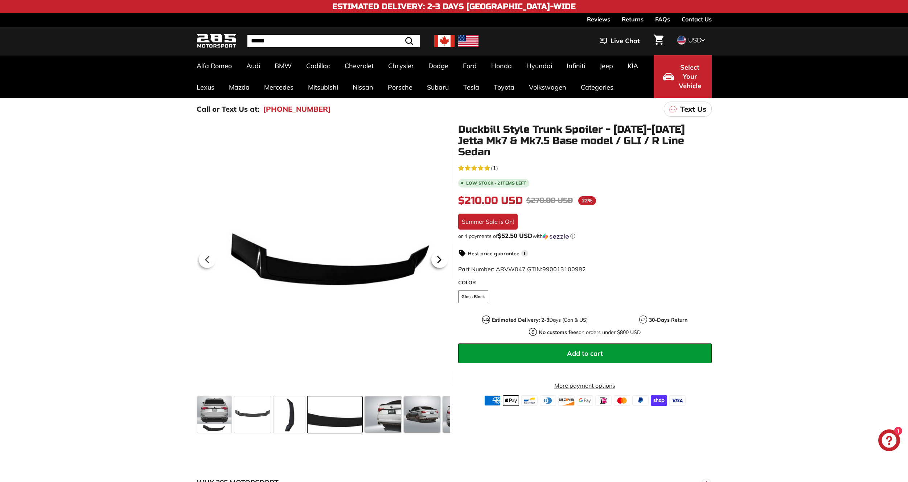
click at [444, 258] on icon at bounding box center [439, 259] width 17 height 17
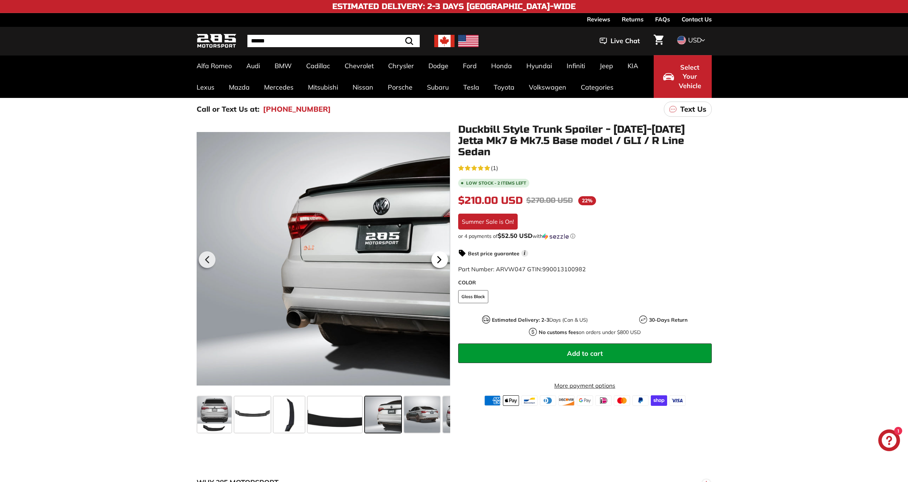
click at [444, 258] on icon at bounding box center [439, 259] width 17 height 17
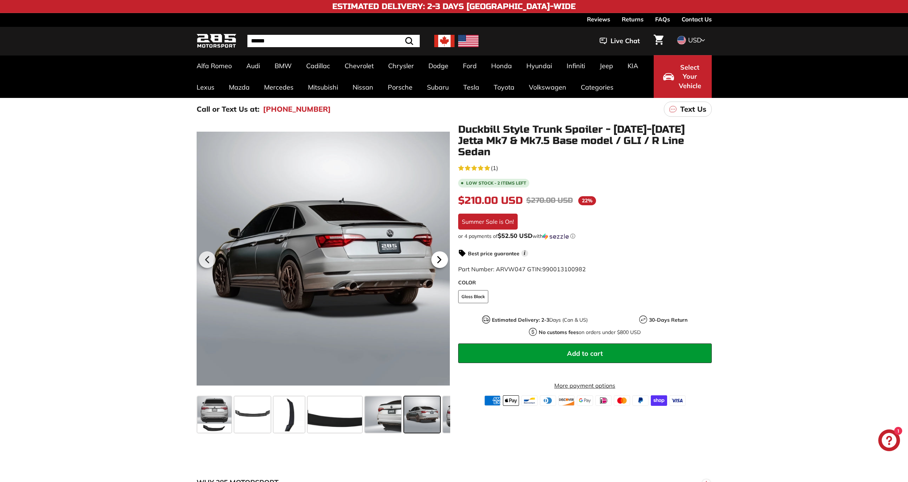
scroll to position [0, 70]
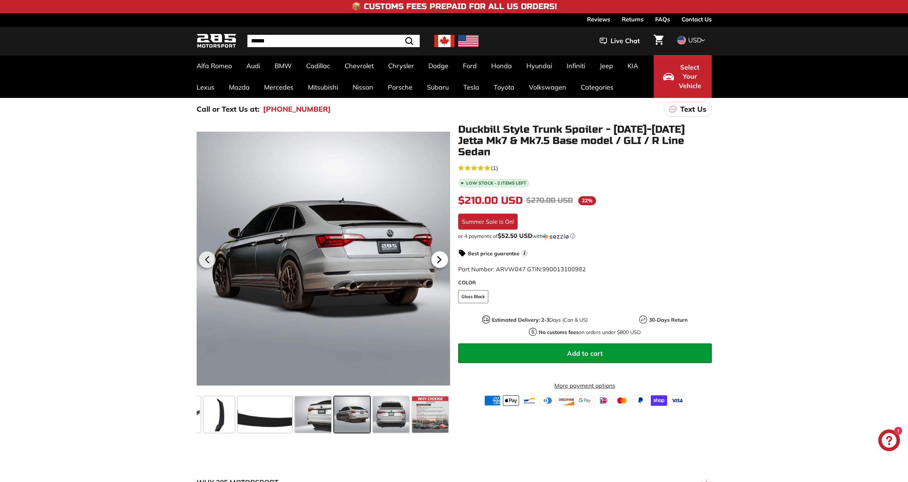
click at [444, 258] on icon at bounding box center [439, 259] width 17 height 17
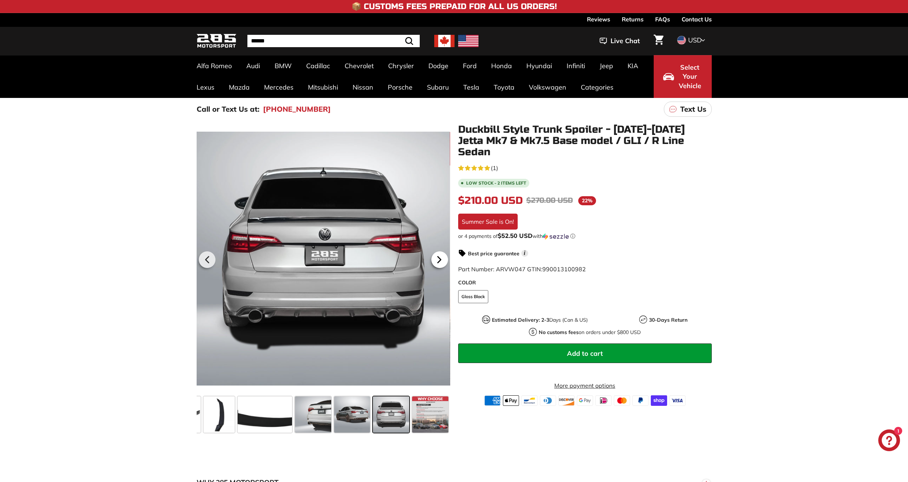
click at [444, 258] on icon at bounding box center [439, 259] width 17 height 17
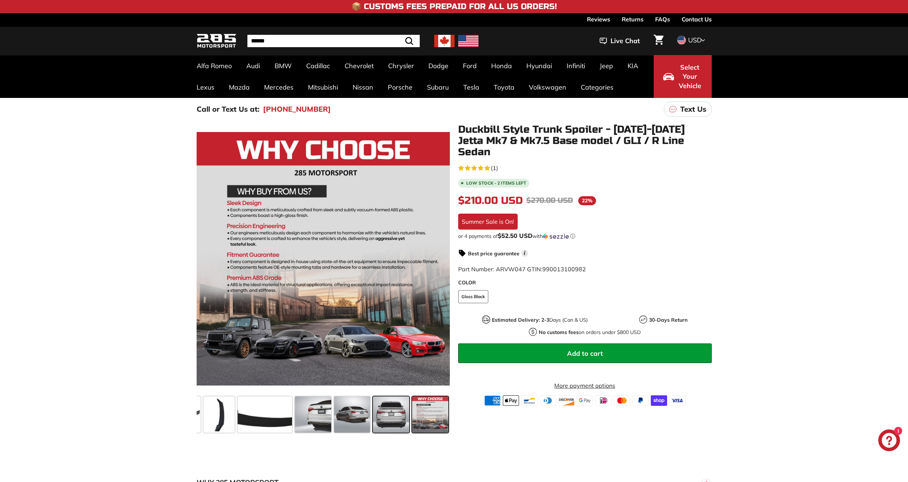
click at [392, 421] on span at bounding box center [391, 414] width 36 height 36
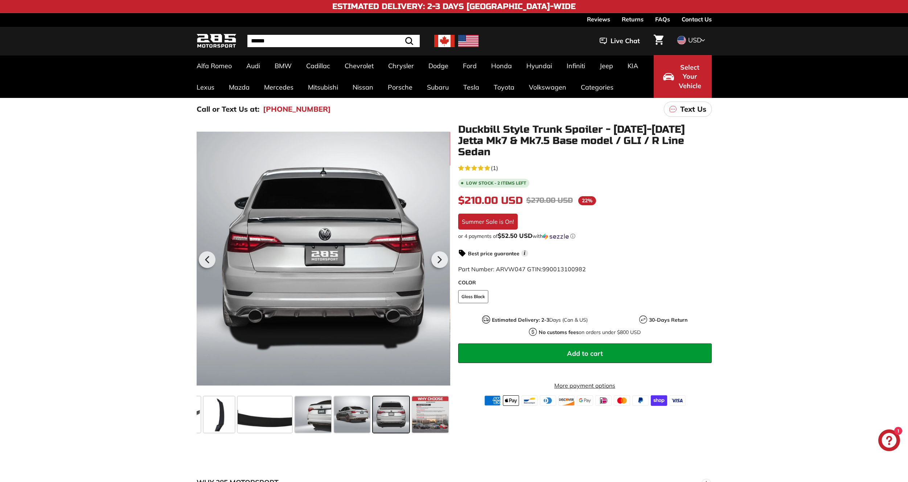
drag, startPoint x: 292, startPoint y: 221, endPoint x: 167, endPoint y: 240, distance: 127.0
drag, startPoint x: 167, startPoint y: 240, endPoint x: 150, endPoint y: 214, distance: 31.3
click at [150, 214] on div ".cls-1{fill:none;stroke:#000;stroke-miterlimit:10;stroke-width:2px} .cls-1{fill…" at bounding box center [454, 277] width 908 height 315
click at [208, 262] on icon at bounding box center [207, 260] width 3 height 6
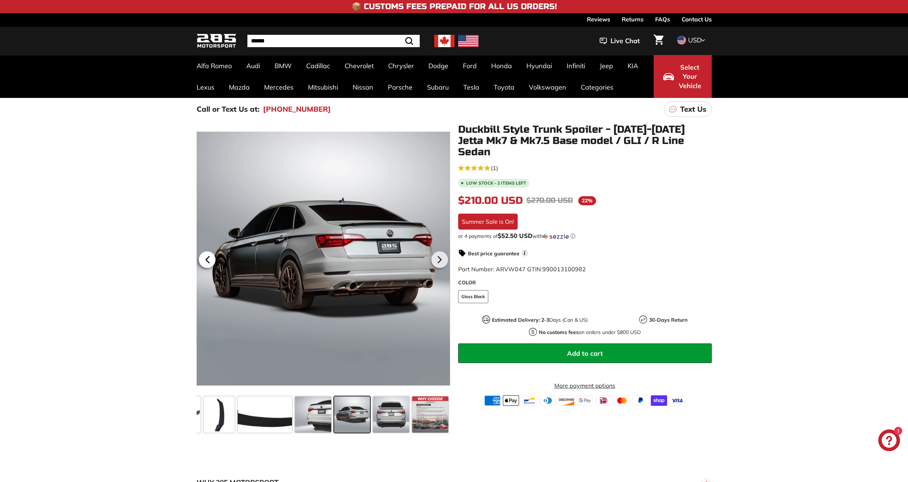
click at [211, 260] on icon at bounding box center [207, 259] width 17 height 17
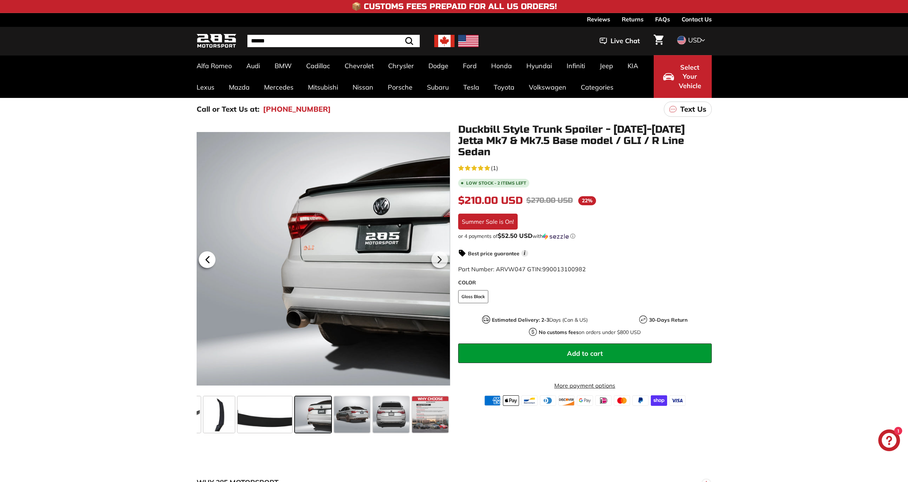
click at [211, 260] on icon at bounding box center [207, 259] width 17 height 17
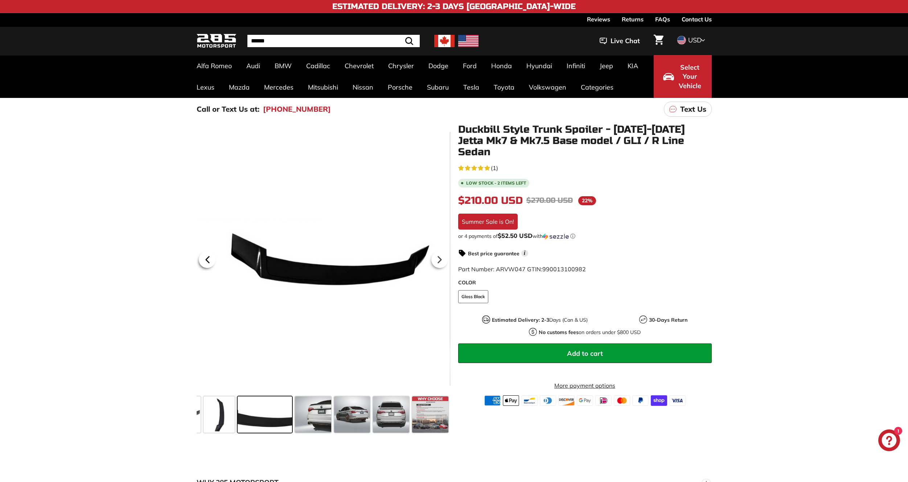
click at [211, 260] on icon at bounding box center [207, 259] width 17 height 17
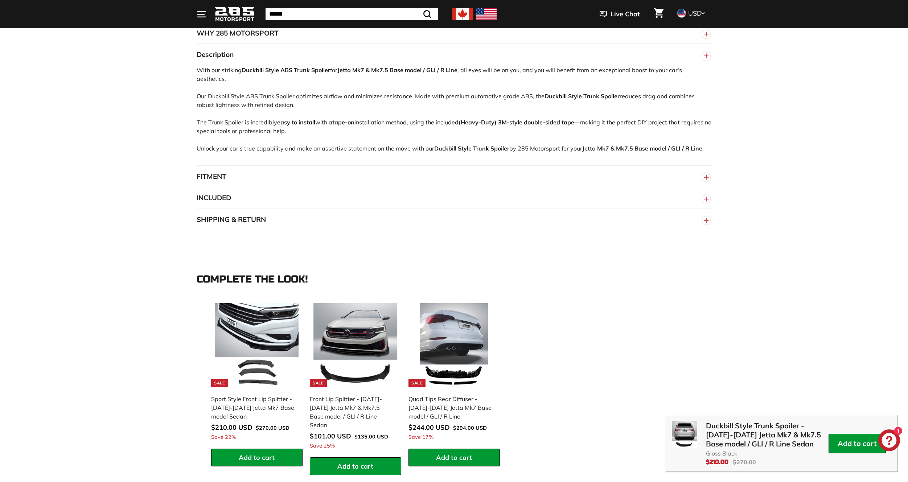
scroll to position [472, 0]
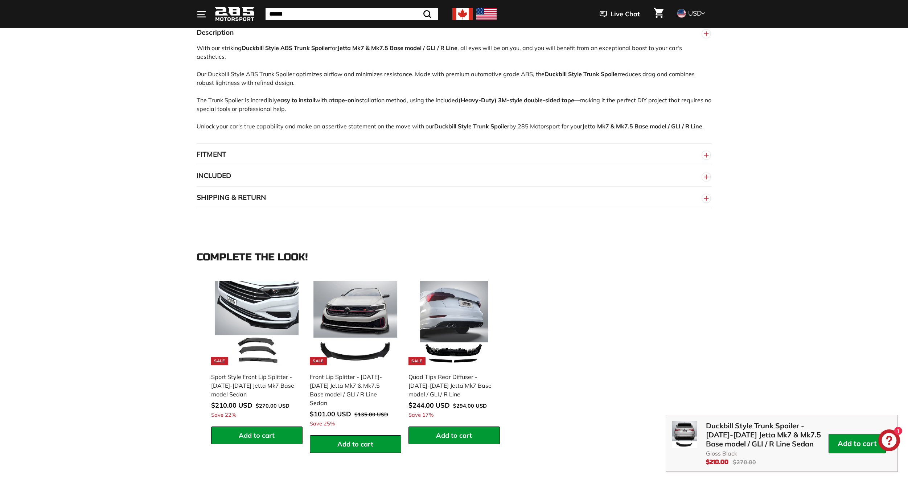
click at [233, 148] on button "FITMENT" at bounding box center [454, 155] width 515 height 22
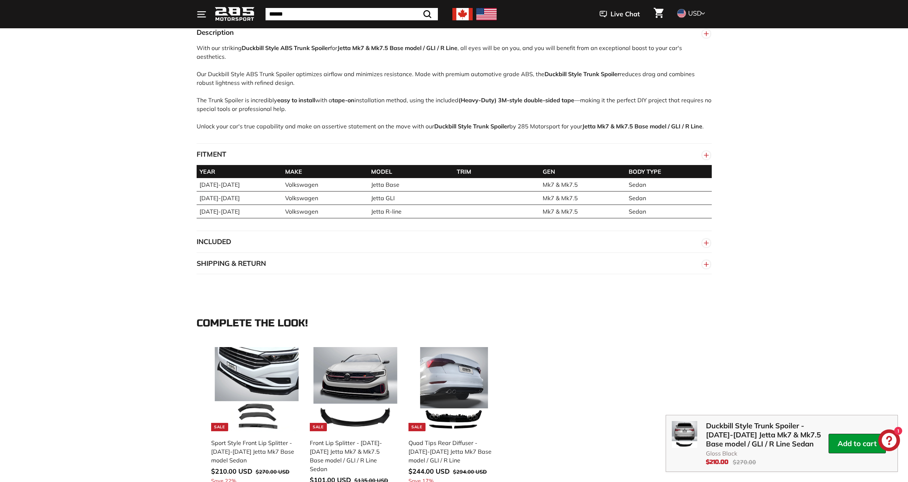
click at [237, 145] on button "FITMENT" at bounding box center [454, 155] width 515 height 22
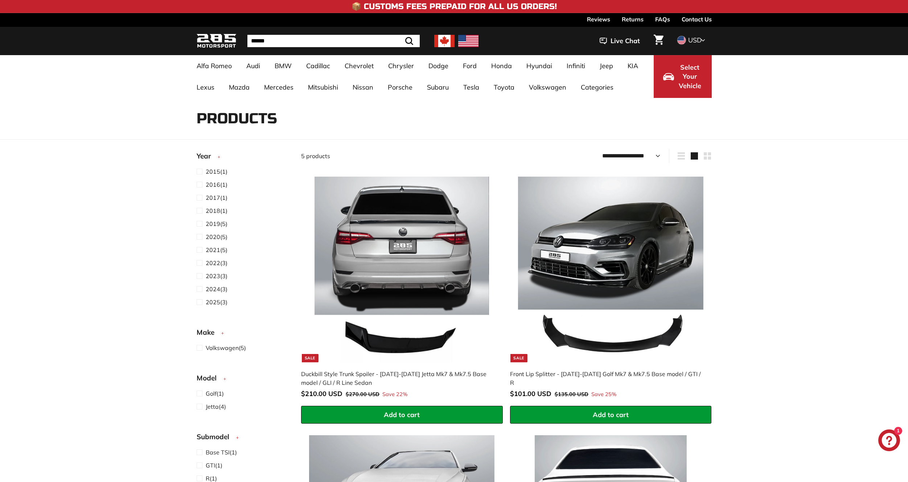
click at [225, 122] on h1 "Products" at bounding box center [454, 119] width 515 height 16
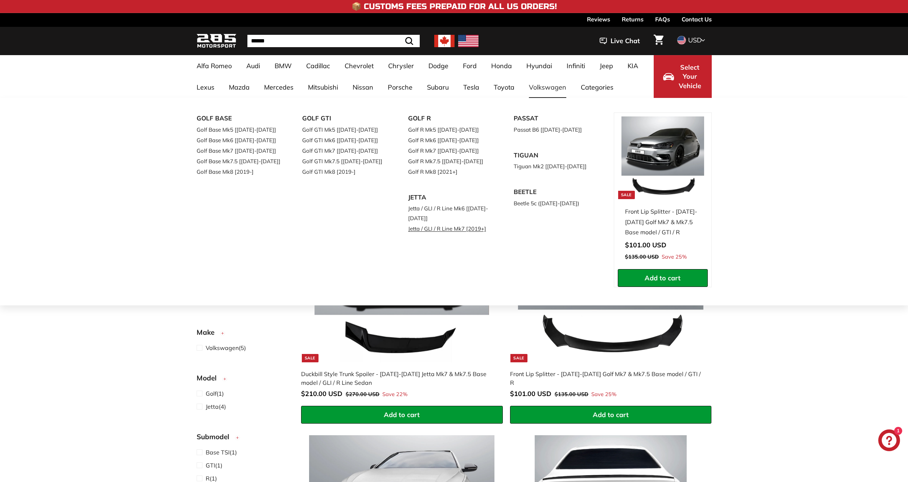
click at [477, 231] on link "Jetta / GLI / R Line Mk7 [2019+]" at bounding box center [451, 228] width 86 height 11
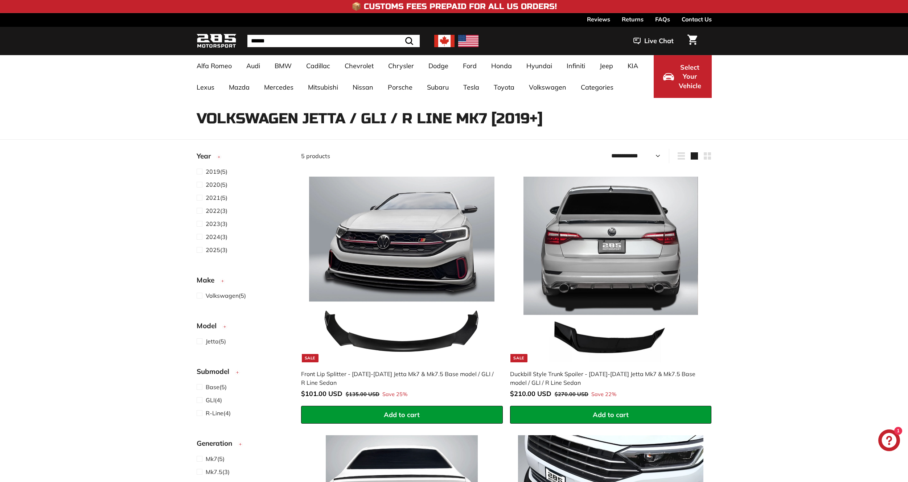
select select "**********"
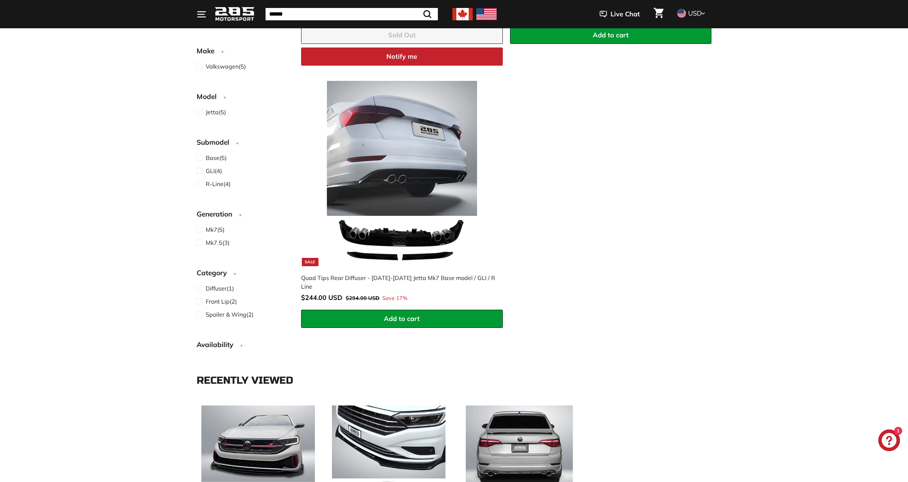
scroll to position [617, 0]
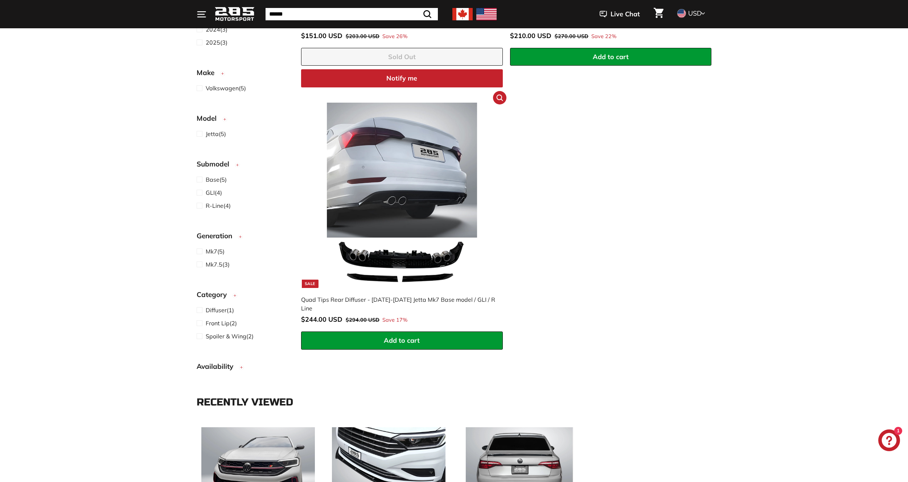
click at [394, 300] on div "Quad Tips Rear Diffuser - [DATE]-[DATE] Jetta Mk7 Base model / GLI / R Line" at bounding box center [398, 303] width 194 height 17
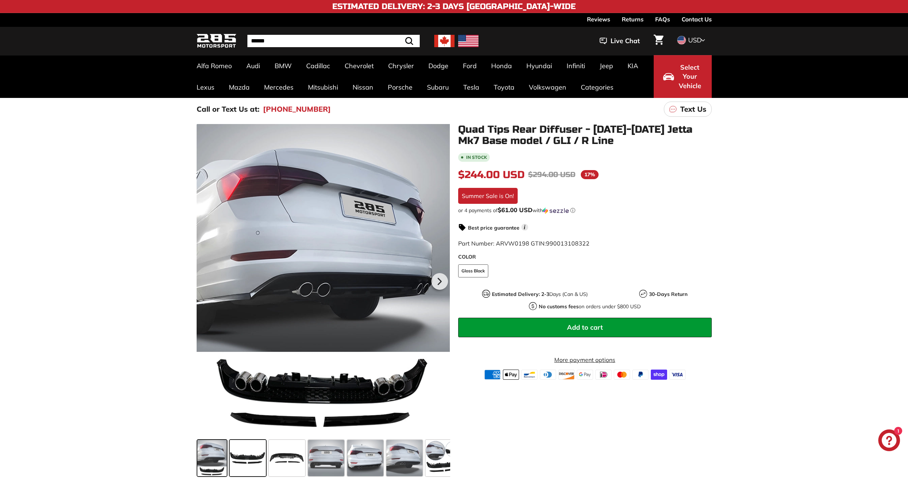
click at [250, 462] on span at bounding box center [248, 458] width 36 height 36
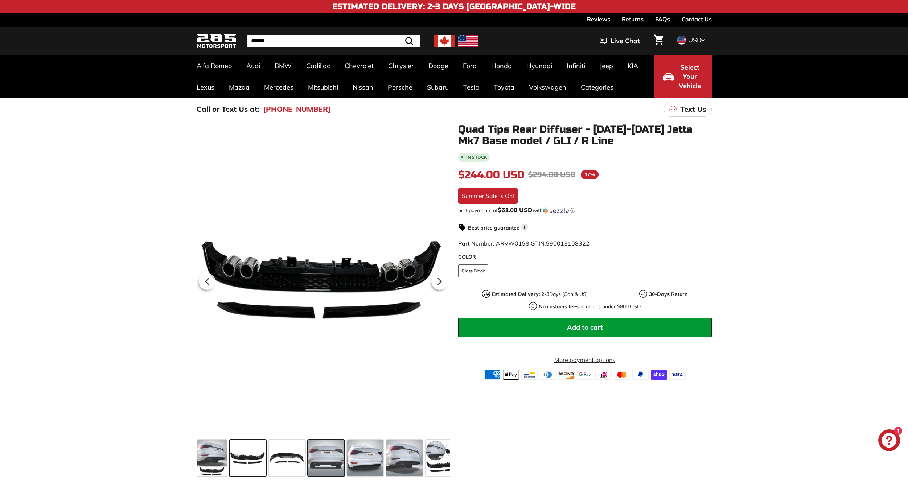
click at [315, 453] on span at bounding box center [326, 458] width 36 height 36
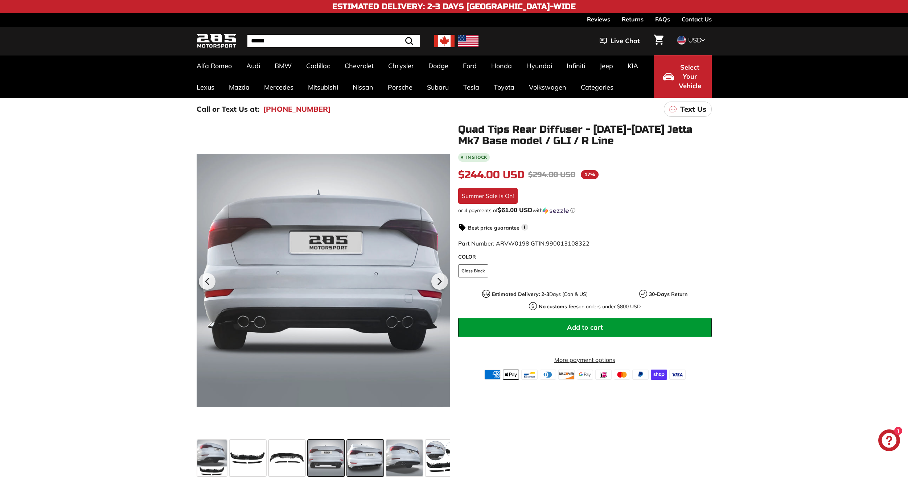
click at [353, 453] on span at bounding box center [365, 458] width 36 height 36
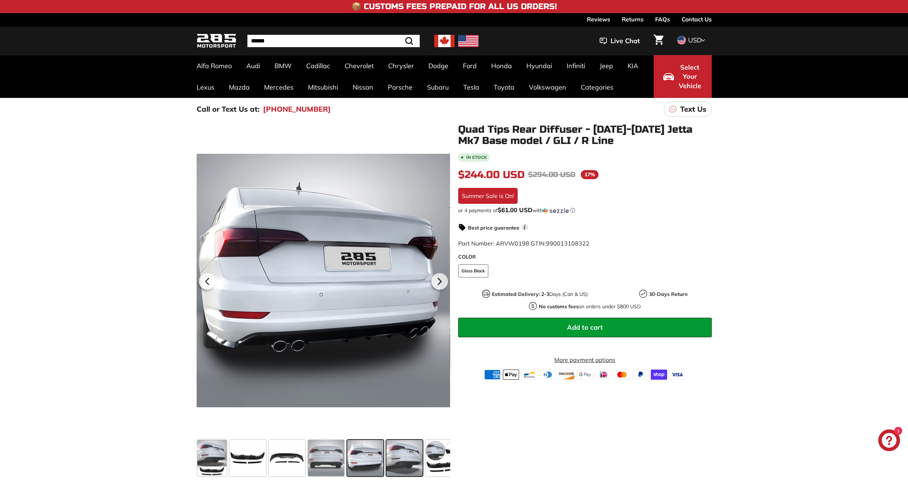
click at [403, 458] on span at bounding box center [404, 458] width 36 height 36
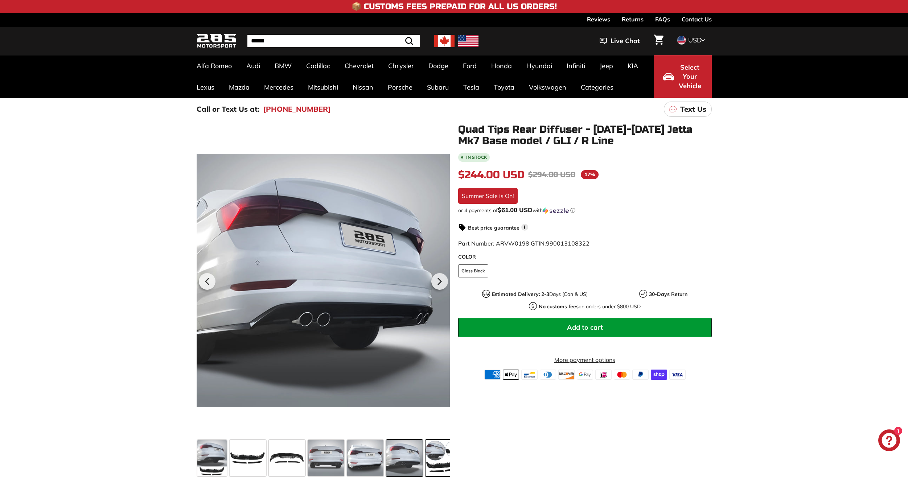
click at [439, 463] on span at bounding box center [443, 458] width 36 height 36
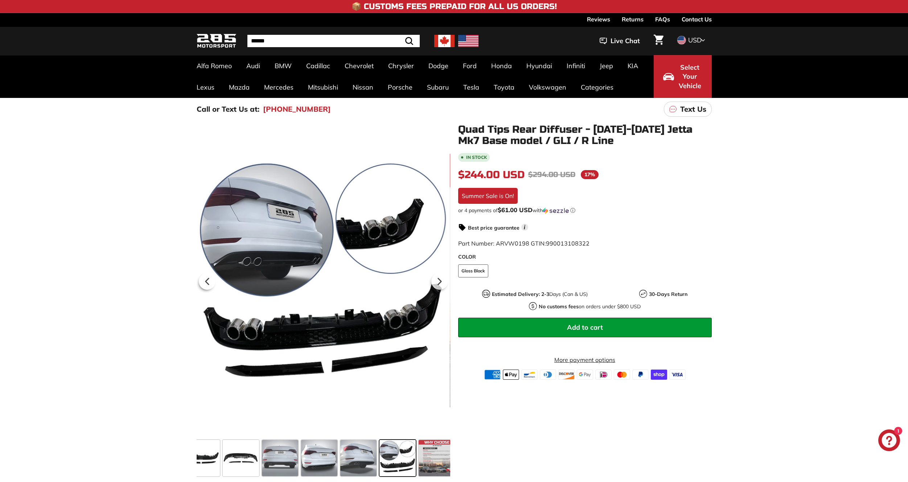
scroll to position [0, 52]
click at [440, 274] on icon at bounding box center [439, 281] width 17 height 17
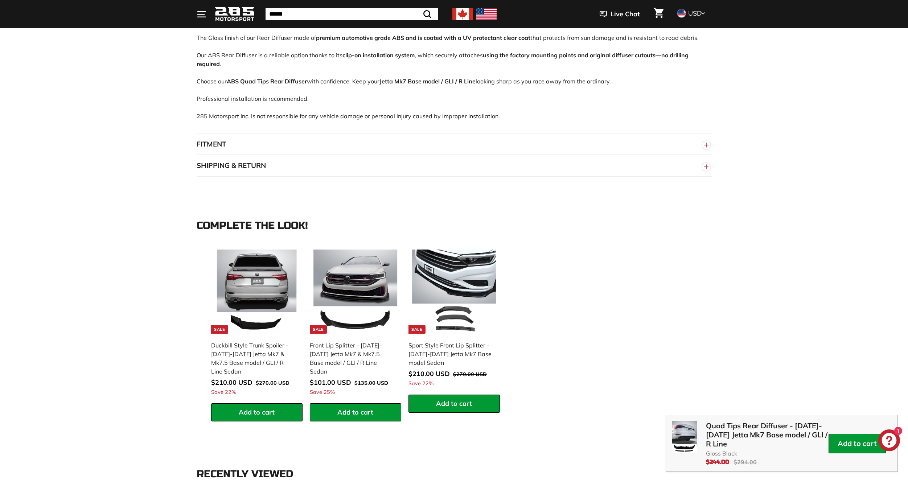
scroll to position [544, 0]
